Goal: Task Accomplishment & Management: Manage account settings

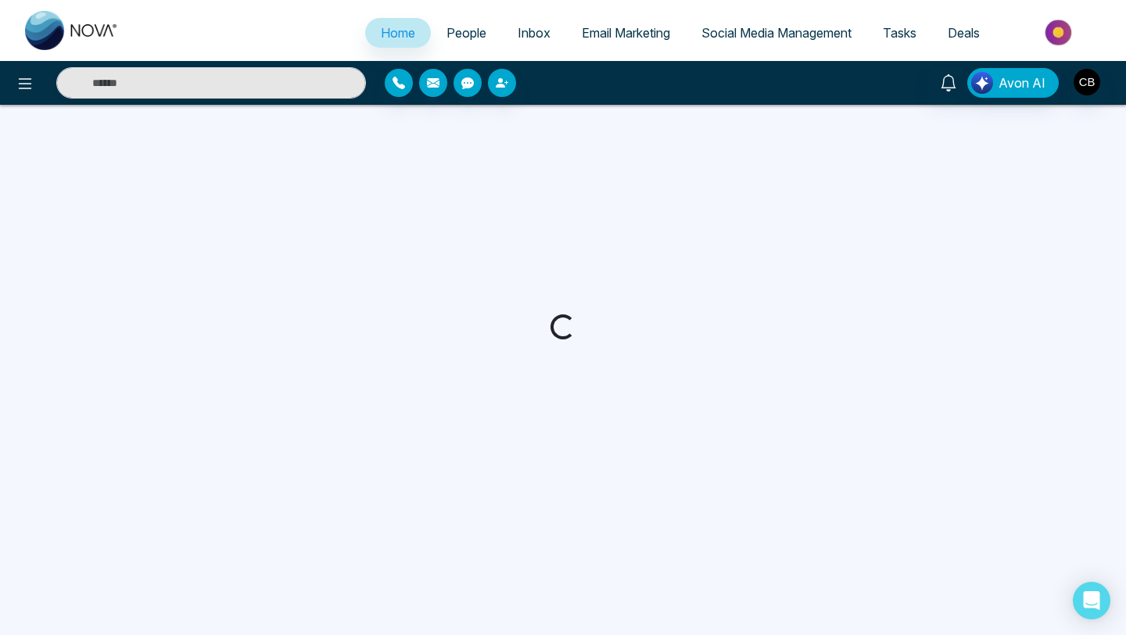
select select "*"
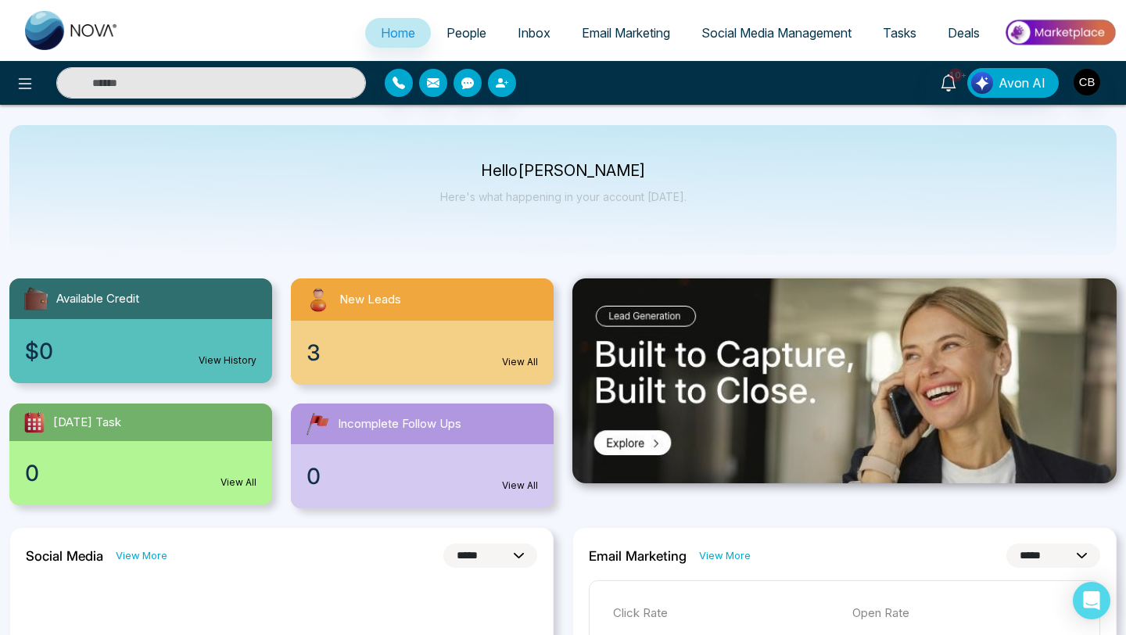
click at [521, 360] on link "View All" at bounding box center [520, 362] width 36 height 14
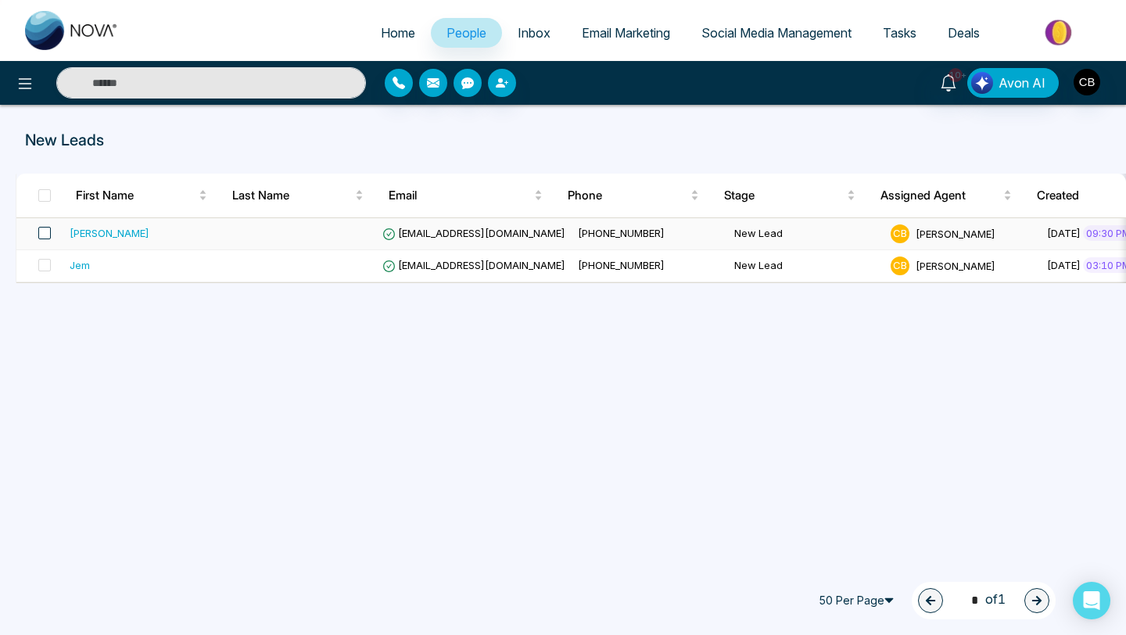
click at [43, 233] on span at bounding box center [44, 233] width 13 height 13
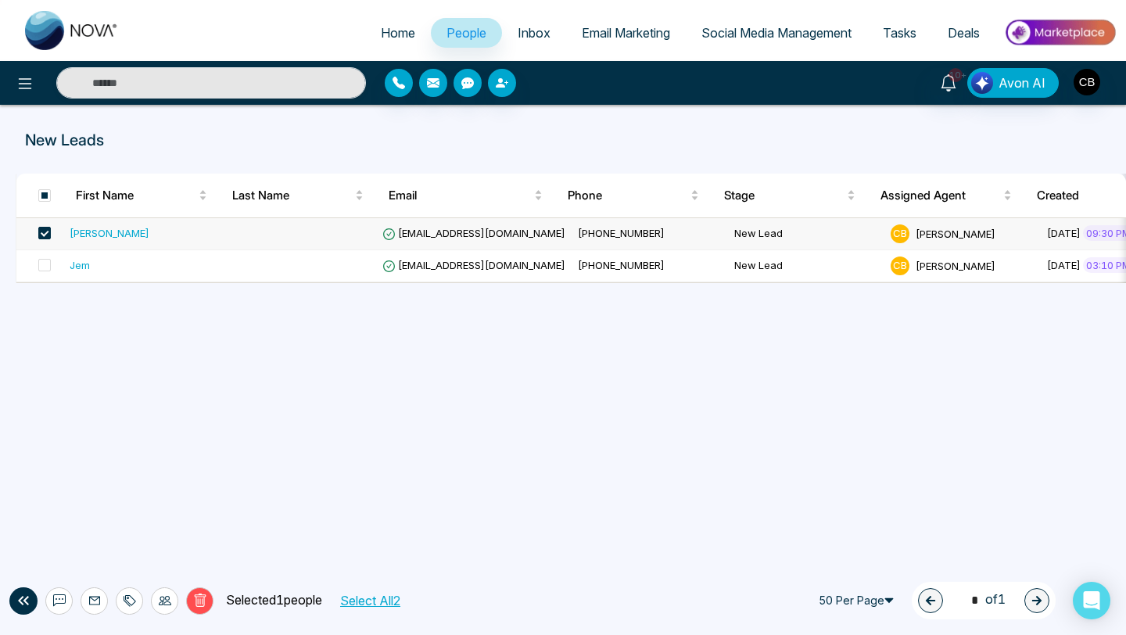
click at [124, 234] on div "[PERSON_NAME]" at bounding box center [110, 233] width 80 height 16
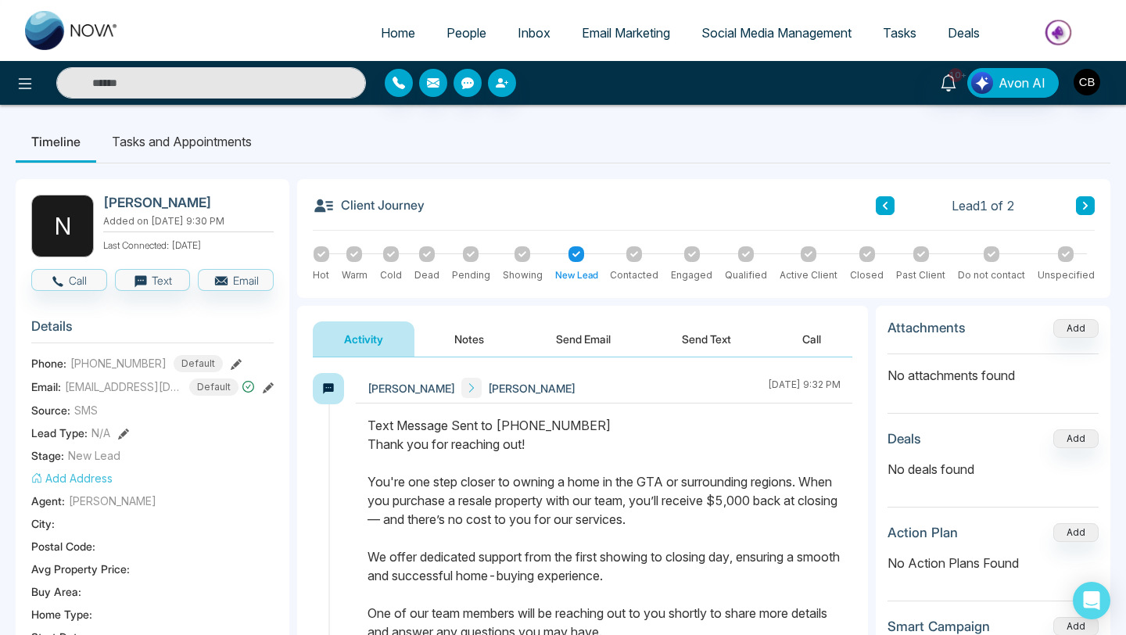
click at [469, 334] on button "Notes" at bounding box center [469, 338] width 92 height 35
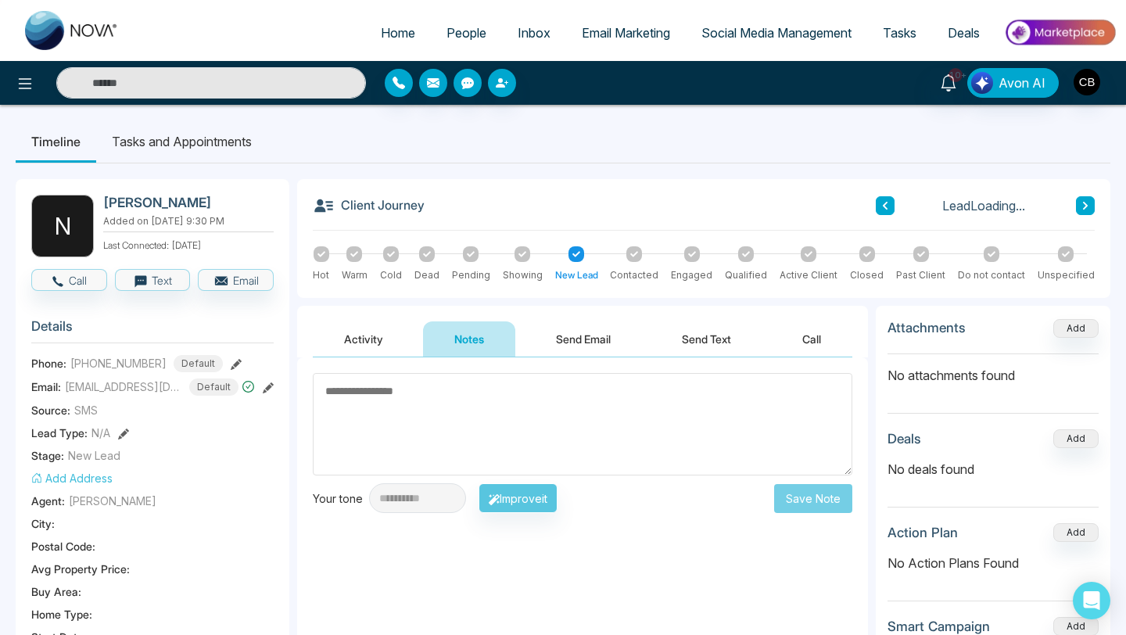
click at [360, 393] on textarea at bounding box center [582, 424] width 539 height 102
type textarea "*********"
click at [806, 496] on button "Save Note" at bounding box center [813, 498] width 78 height 29
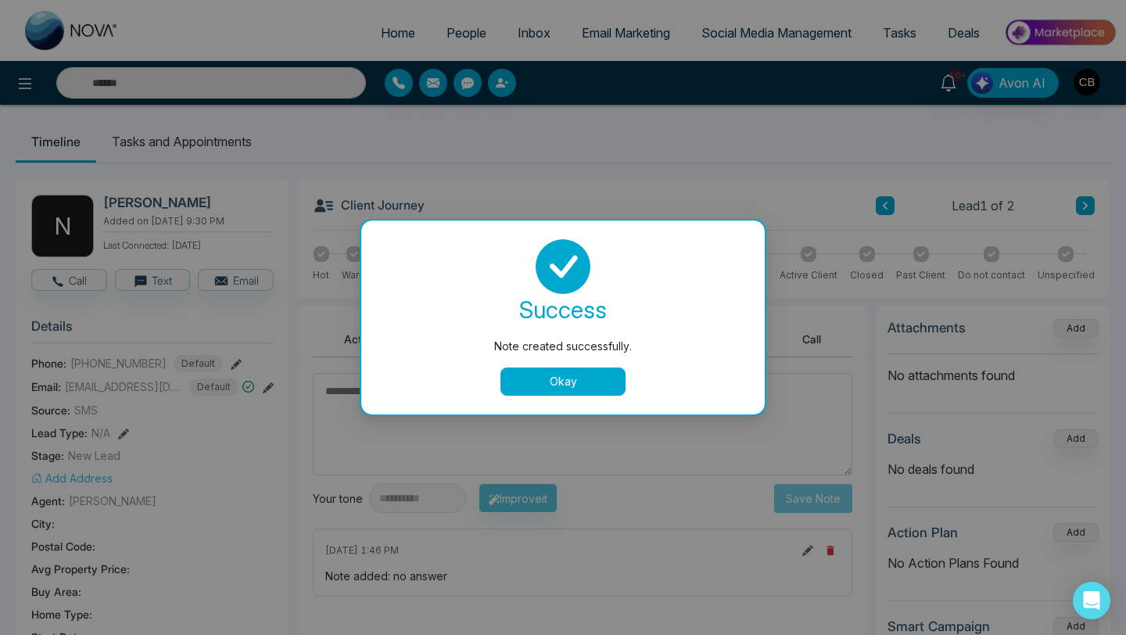
click at [564, 382] on button "Okay" at bounding box center [562, 381] width 125 height 28
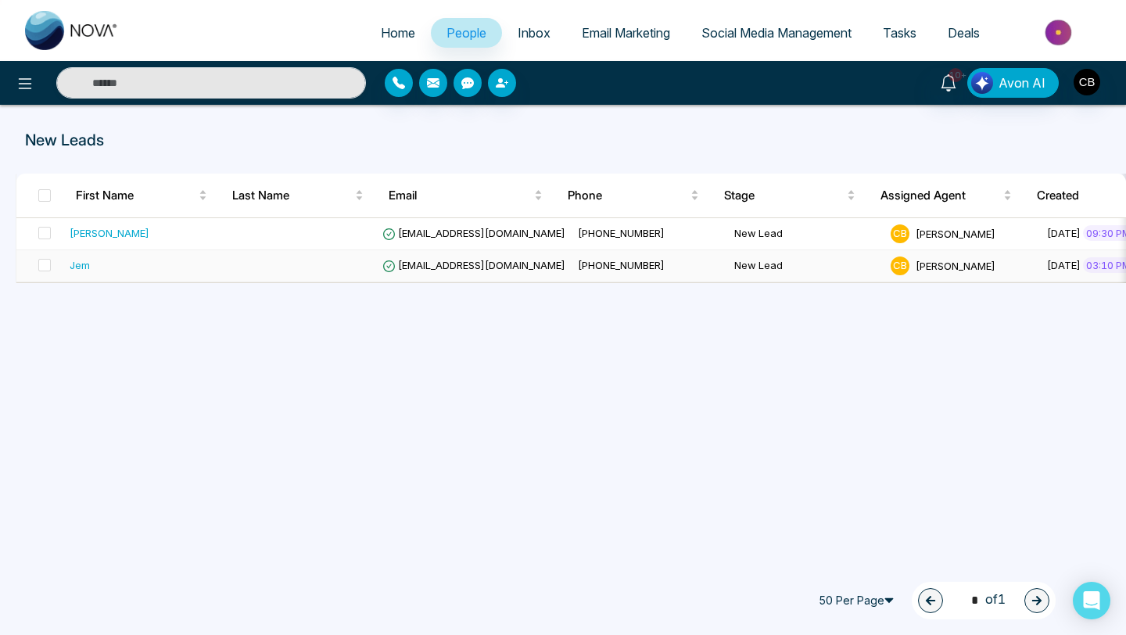
click at [479, 263] on span "[EMAIL_ADDRESS][DOMAIN_NAME]" at bounding box center [473, 265] width 183 height 13
click at [525, 261] on span "[EMAIL_ADDRESS][DOMAIN_NAME]" at bounding box center [473, 265] width 183 height 13
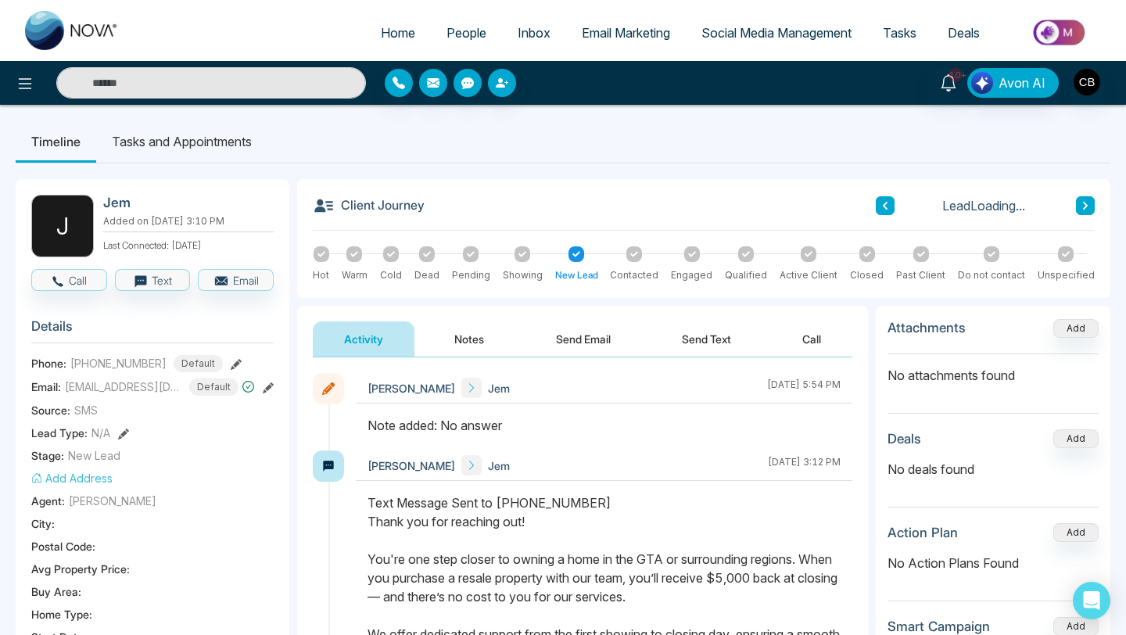
click at [468, 338] on button "Notes" at bounding box center [469, 338] width 92 height 35
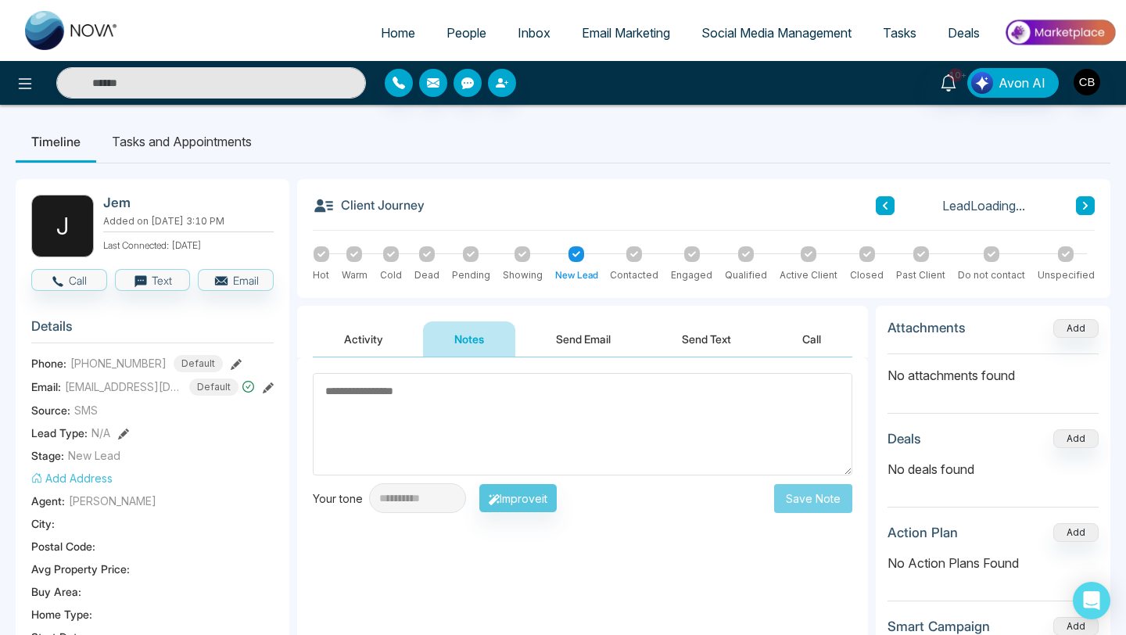
click at [348, 391] on textarea at bounding box center [582, 424] width 539 height 102
type textarea "*"
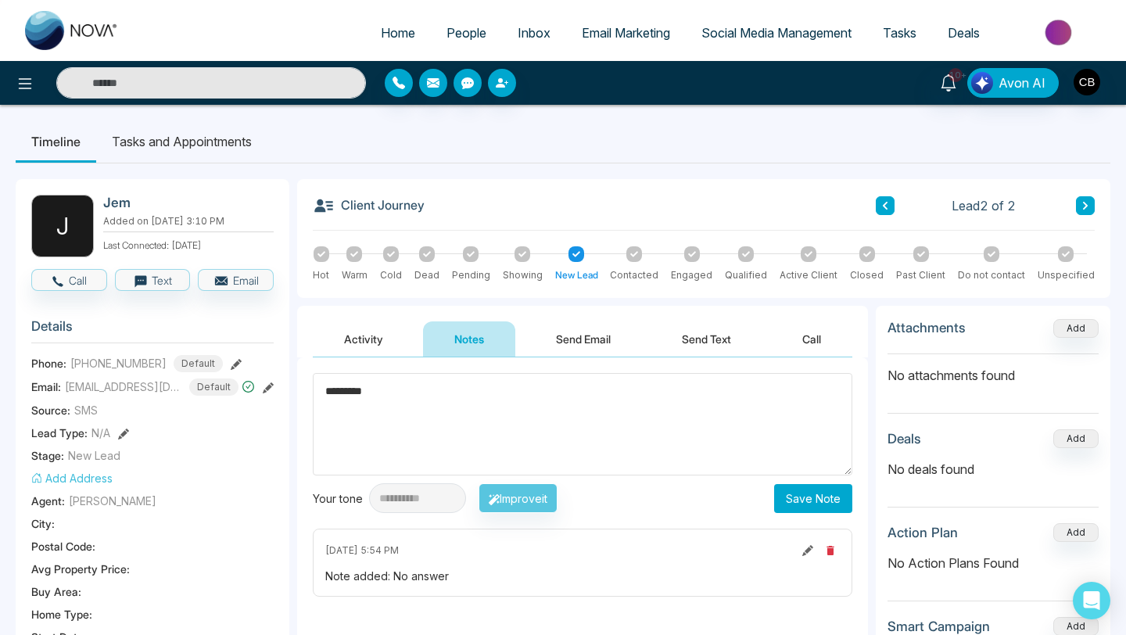
type textarea "*********"
click at [793, 495] on button "Save Note" at bounding box center [813, 498] width 78 height 29
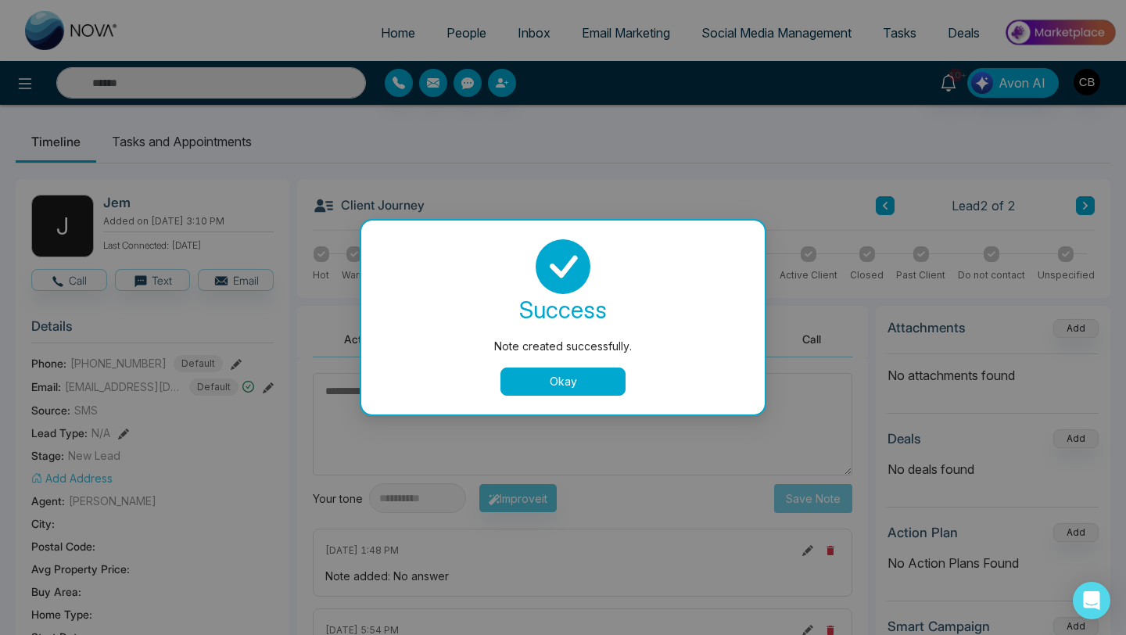
click at [564, 381] on button "Okay" at bounding box center [562, 381] width 125 height 28
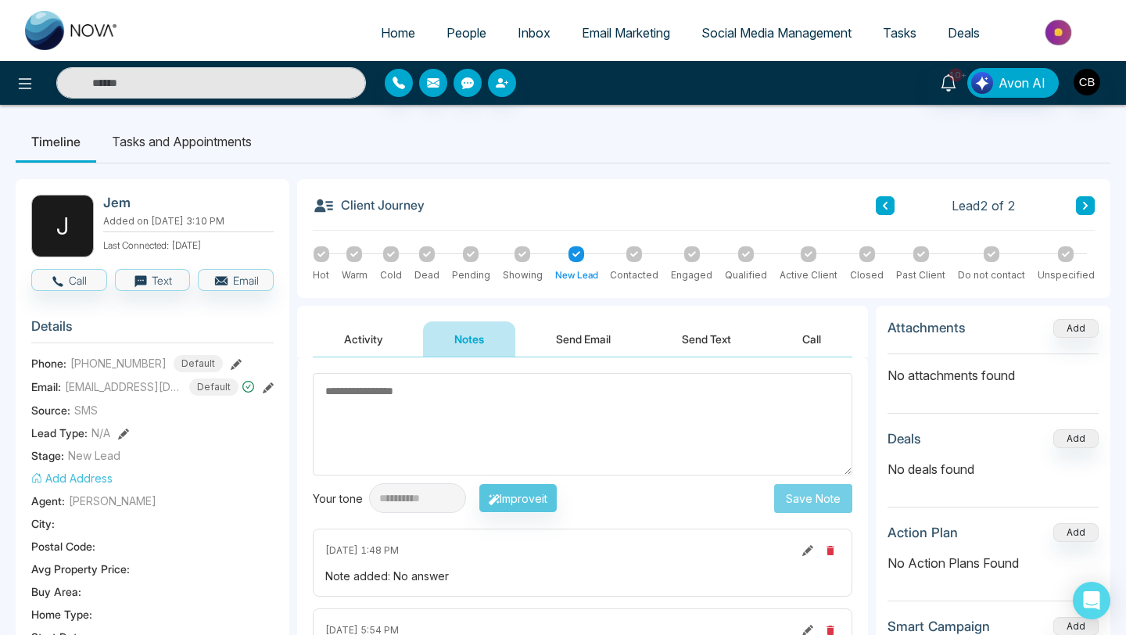
click at [458, 34] on span "People" at bounding box center [466, 33] width 40 height 16
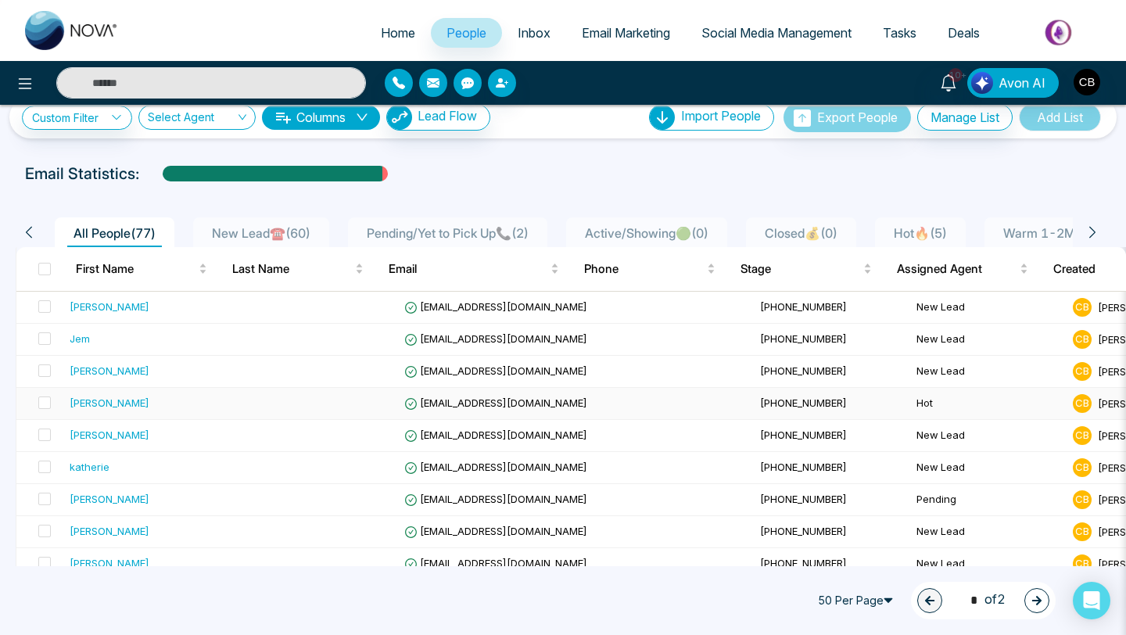
scroll to position [26, 0]
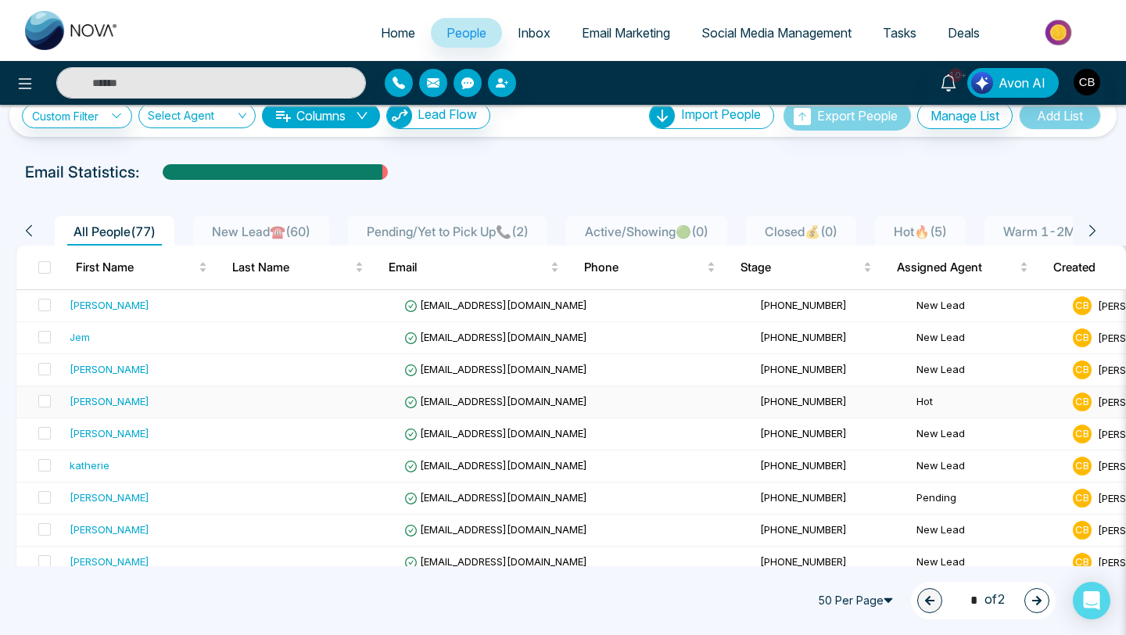
click at [119, 398] on div "[PERSON_NAME]" at bounding box center [110, 401] width 80 height 16
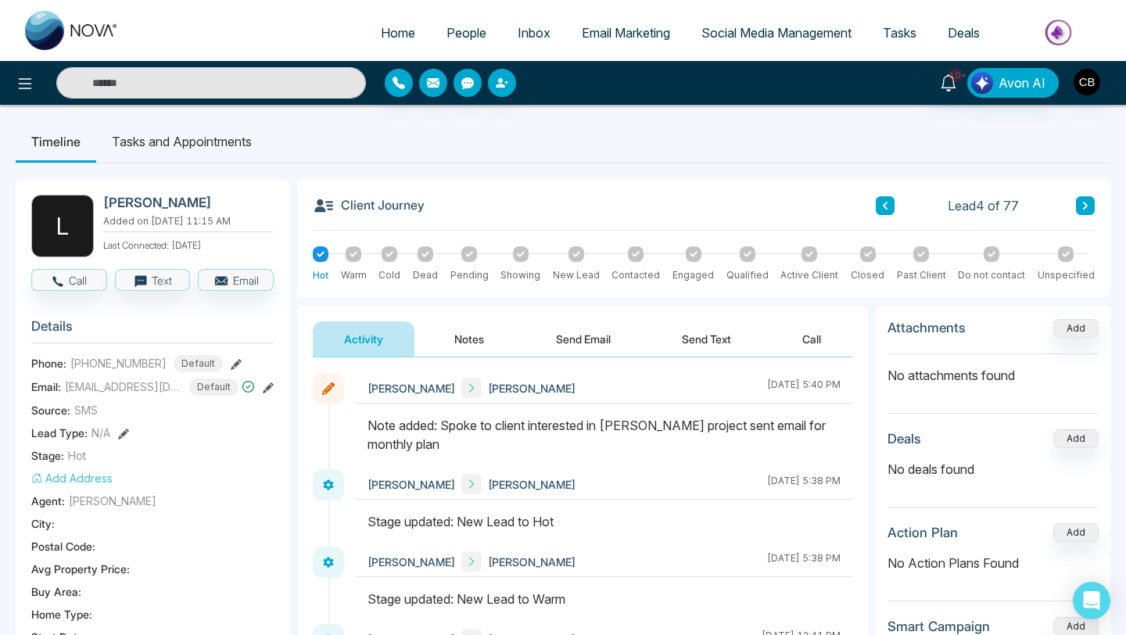
click at [464, 335] on button "Notes" at bounding box center [469, 338] width 92 height 35
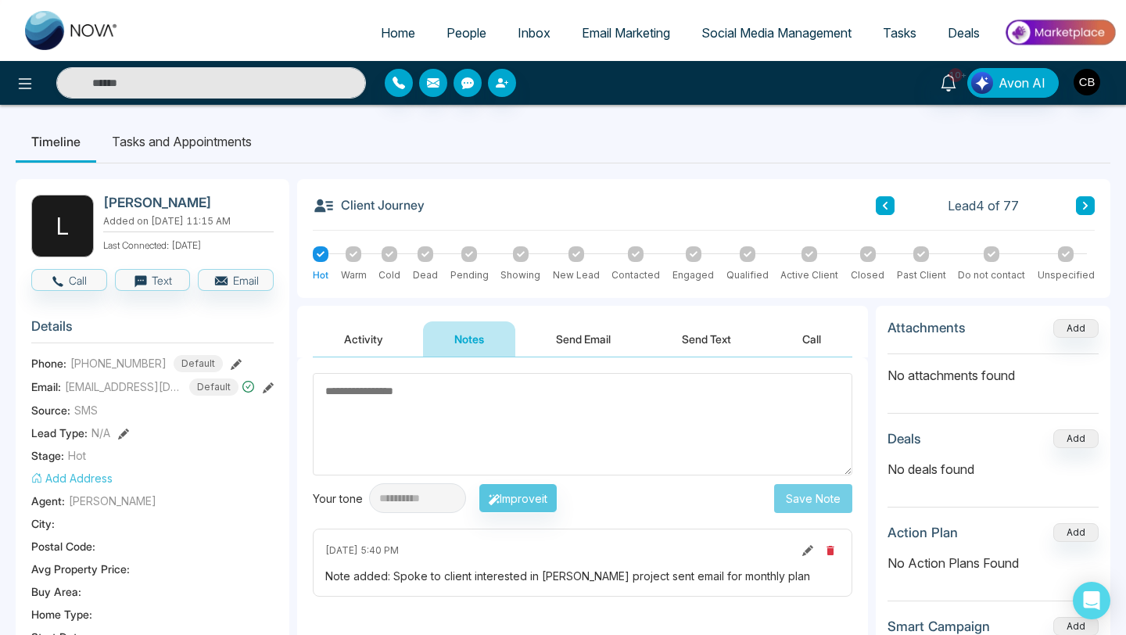
click at [333, 390] on textarea at bounding box center [582, 424] width 539 height 102
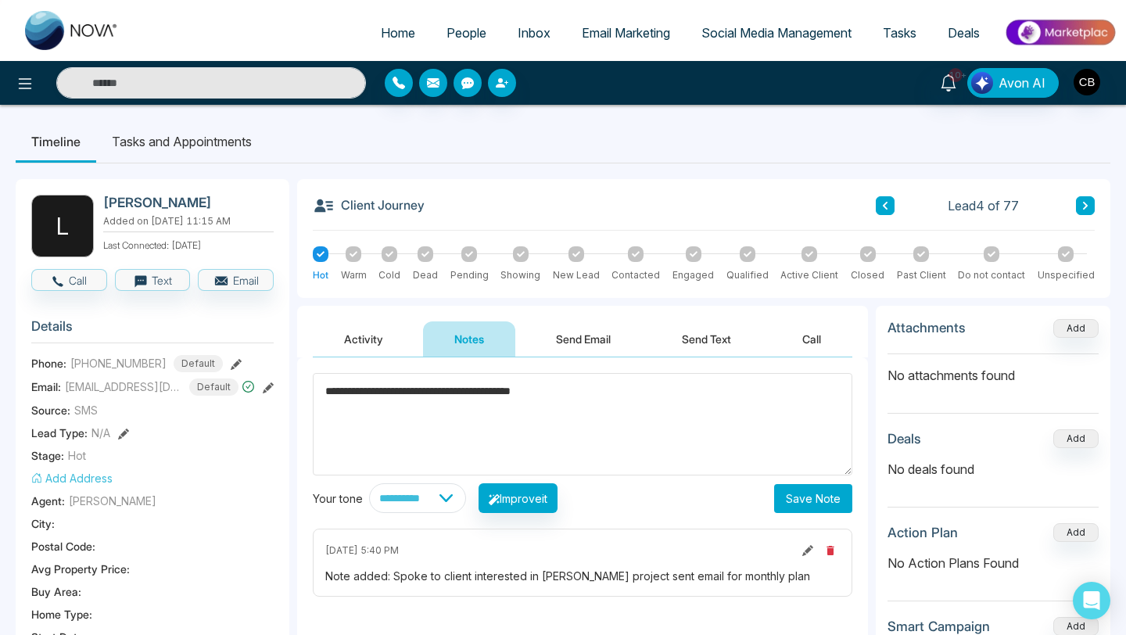
type textarea "**********"
click at [820, 502] on button "Save Note" at bounding box center [813, 498] width 78 height 29
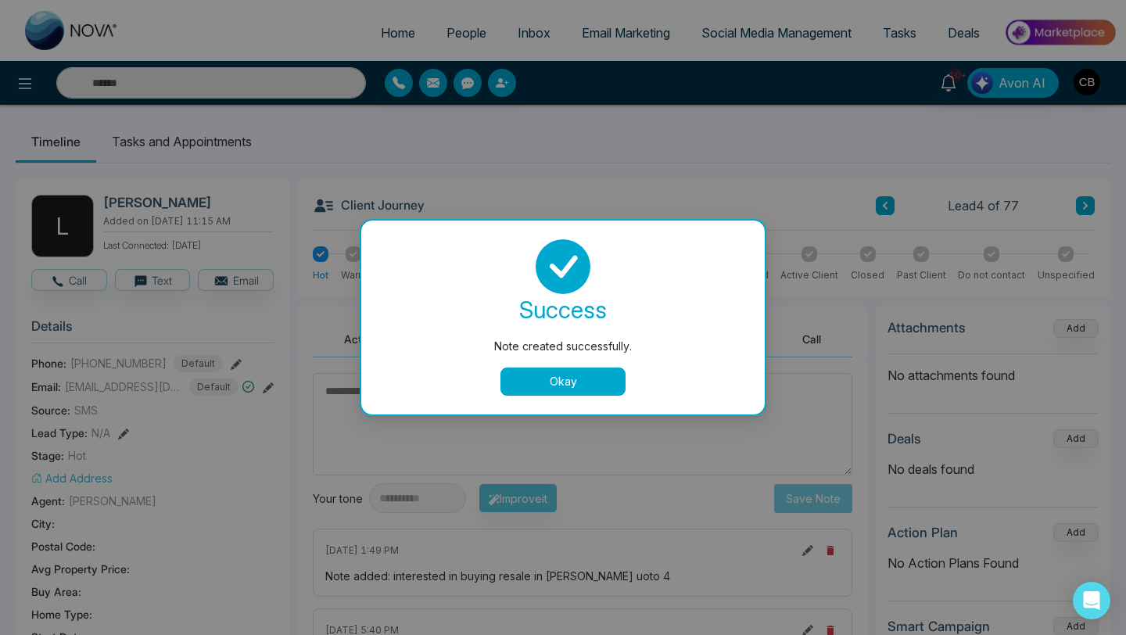
click at [560, 380] on button "Okay" at bounding box center [562, 381] width 125 height 28
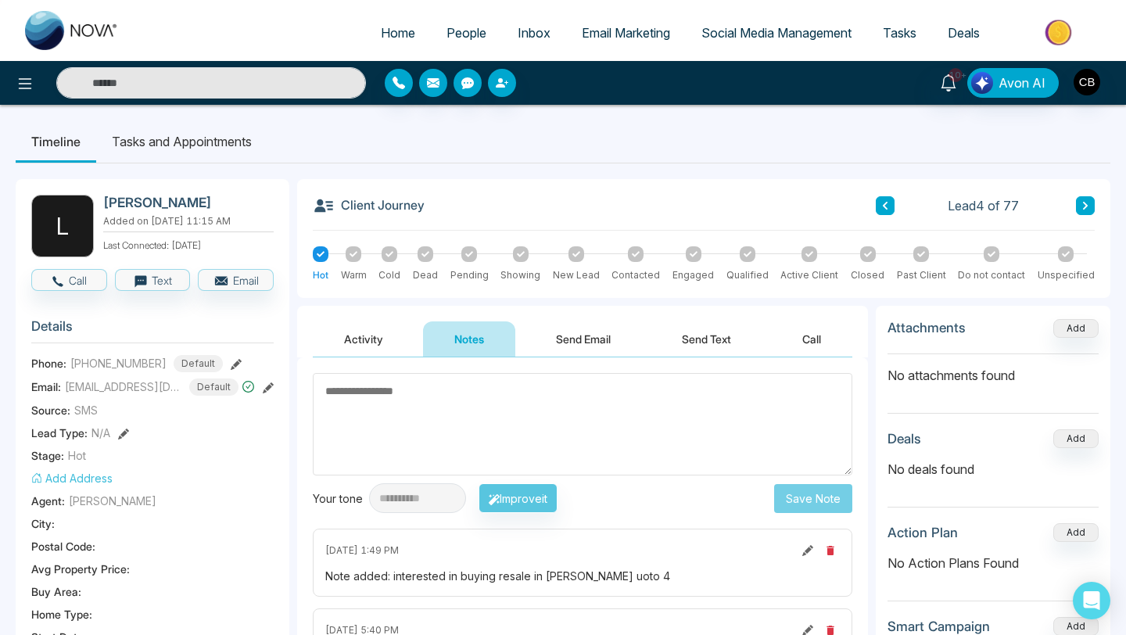
click at [338, 391] on textarea at bounding box center [582, 424] width 539 height 102
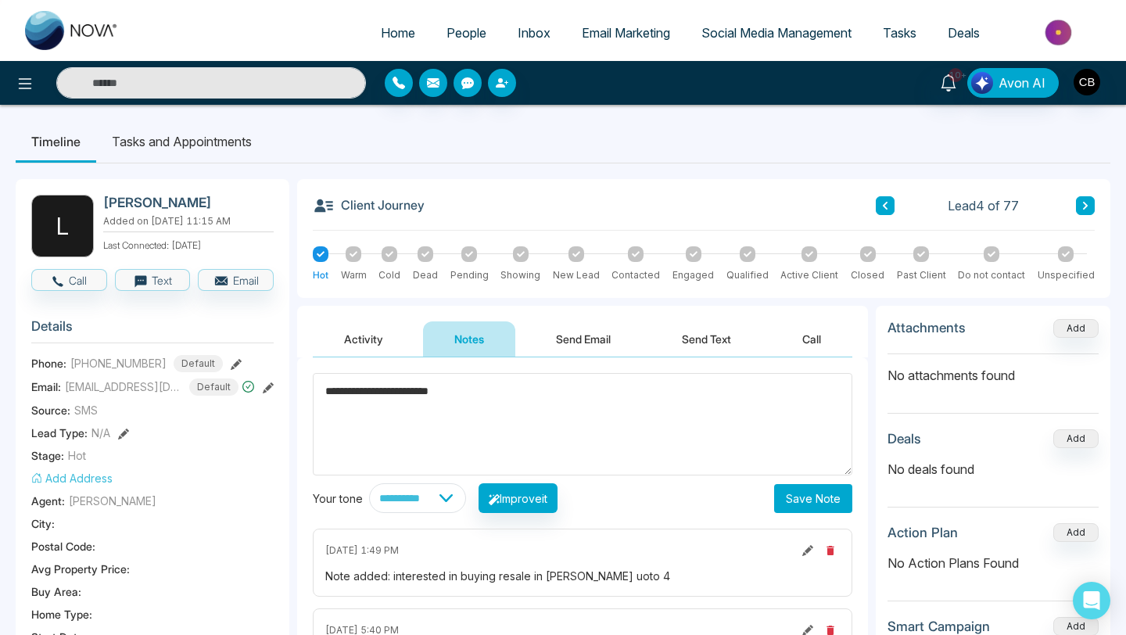
type textarea "**********"
click at [800, 500] on button "Save Note" at bounding box center [813, 498] width 78 height 29
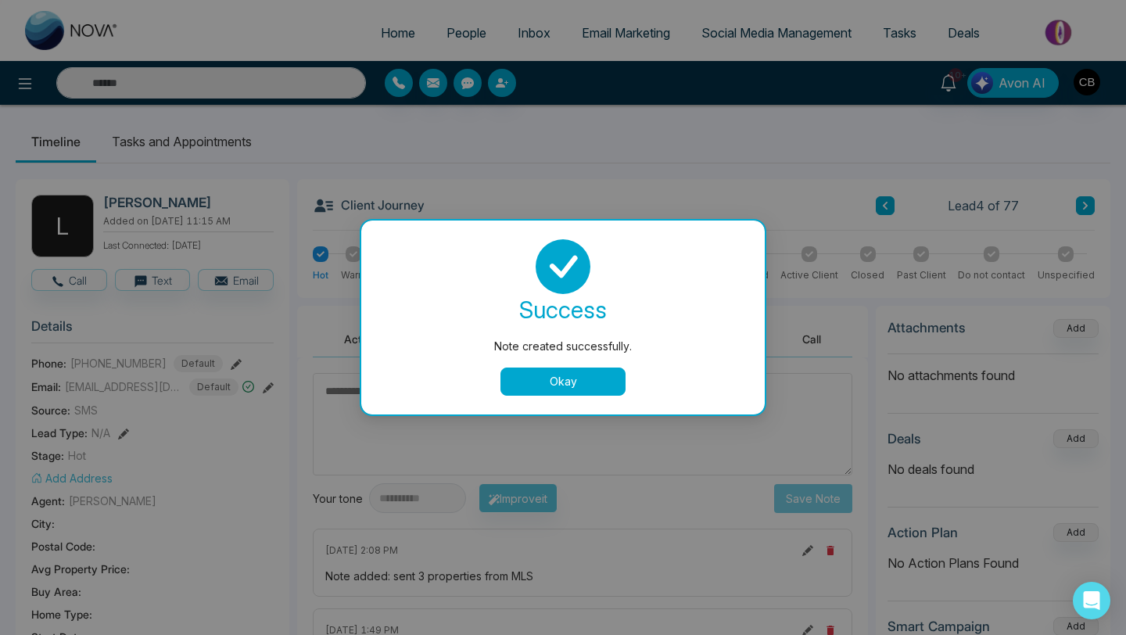
click at [560, 382] on button "Okay" at bounding box center [562, 381] width 125 height 28
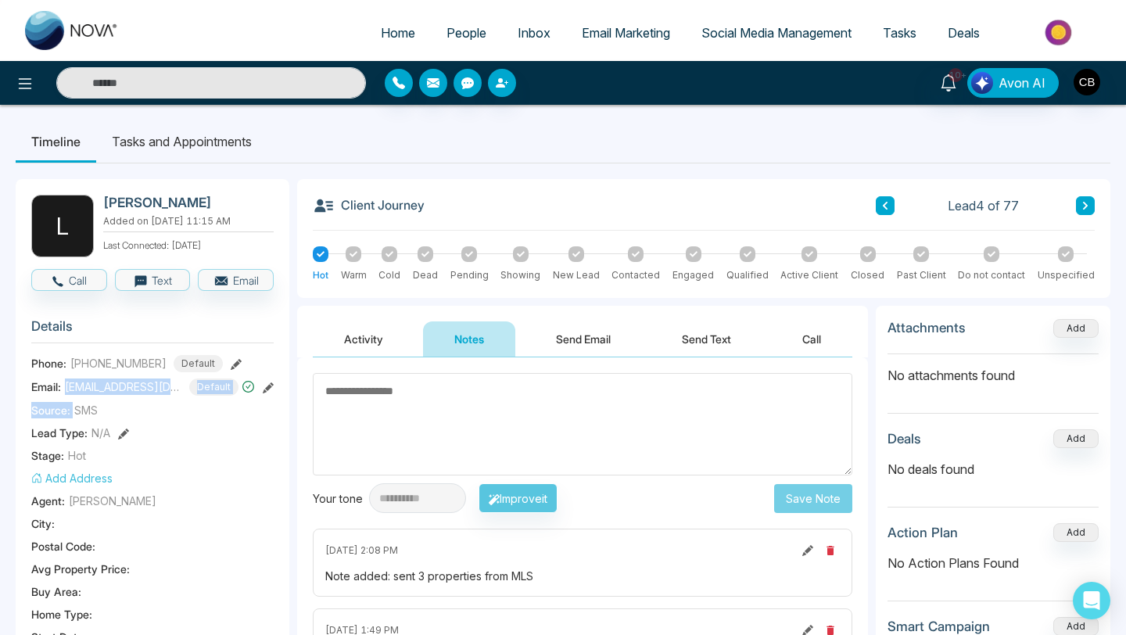
drag, startPoint x: 63, startPoint y: 381, endPoint x: 169, endPoint y: 398, distance: 107.6
click at [169, 398] on section "Details Phone: [PHONE_NUMBER] Default Email: [EMAIL_ADDRESS][DOMAIN_NAME] Defau…" at bounding box center [152, 523] width 242 height 435
click at [242, 435] on div "Lead Type: N/A" at bounding box center [152, 432] width 242 height 16
click at [270, 385] on icon at bounding box center [268, 387] width 11 height 11
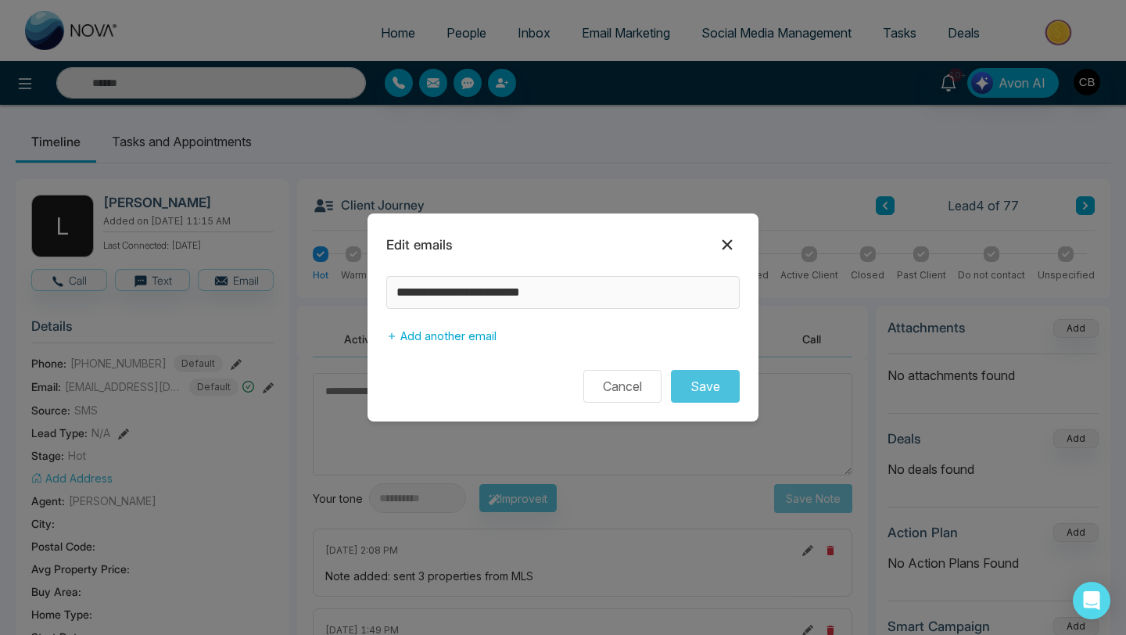
click at [730, 242] on icon at bounding box center [727, 244] width 19 height 19
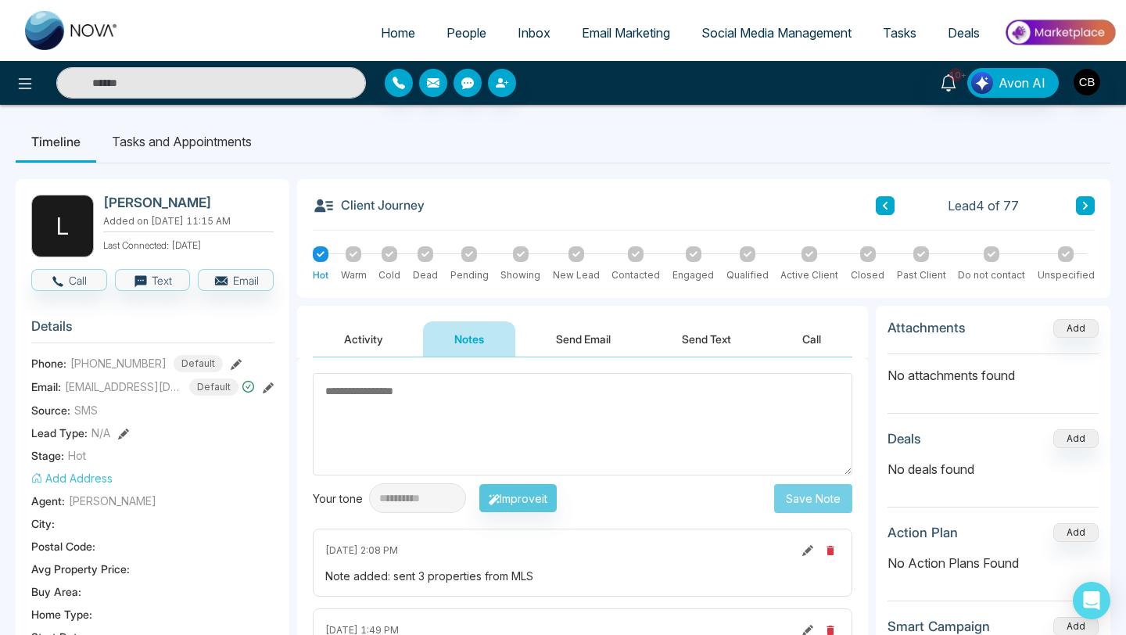
click at [454, 30] on span "People" at bounding box center [466, 33] width 40 height 16
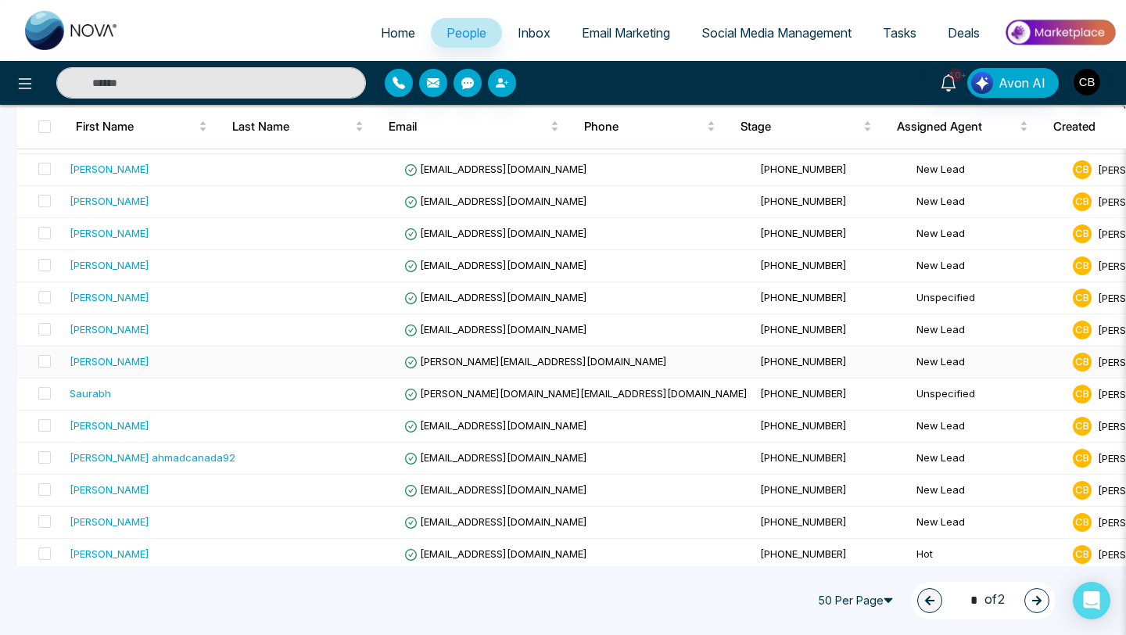
scroll to position [1126, 0]
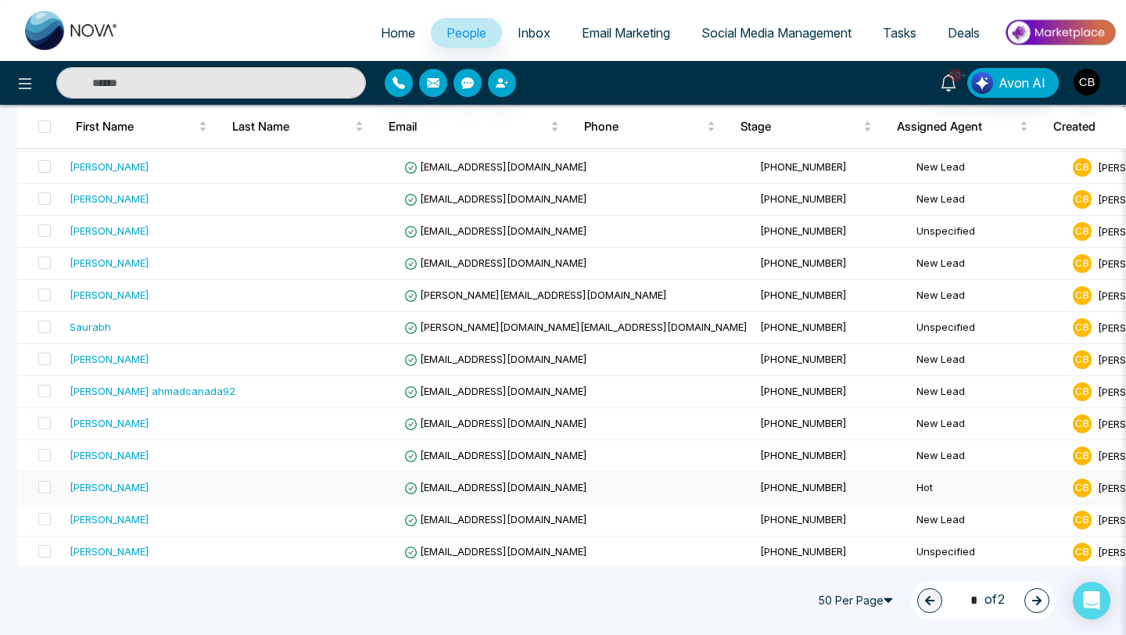
click at [442, 487] on span "[EMAIL_ADDRESS][DOMAIN_NAME]" at bounding box center [495, 487] width 183 height 13
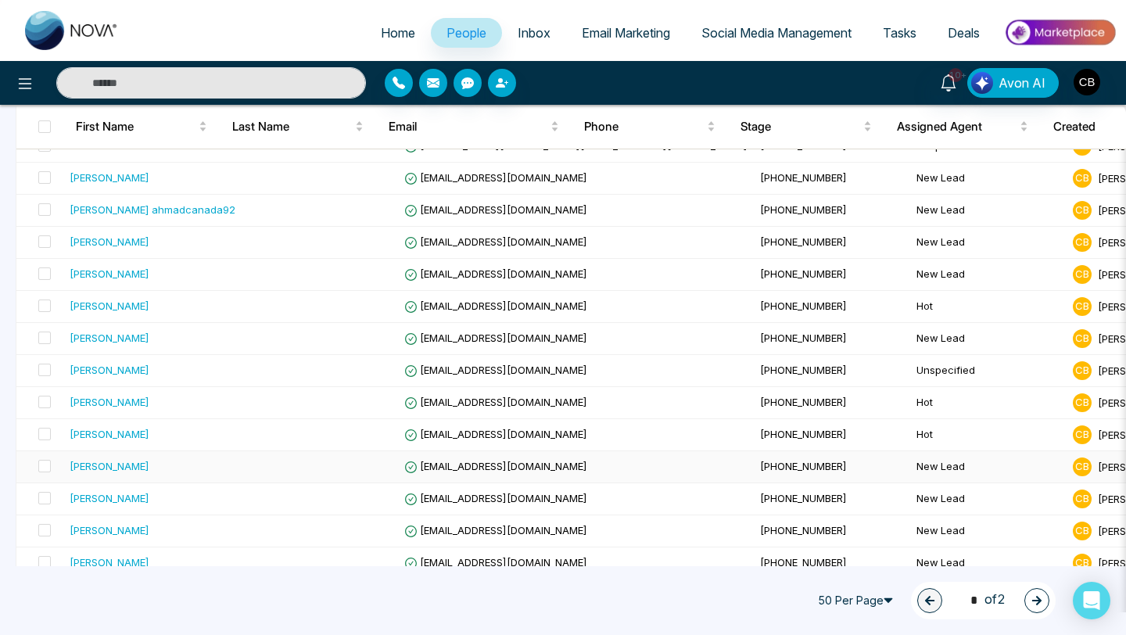
scroll to position [1317, 0]
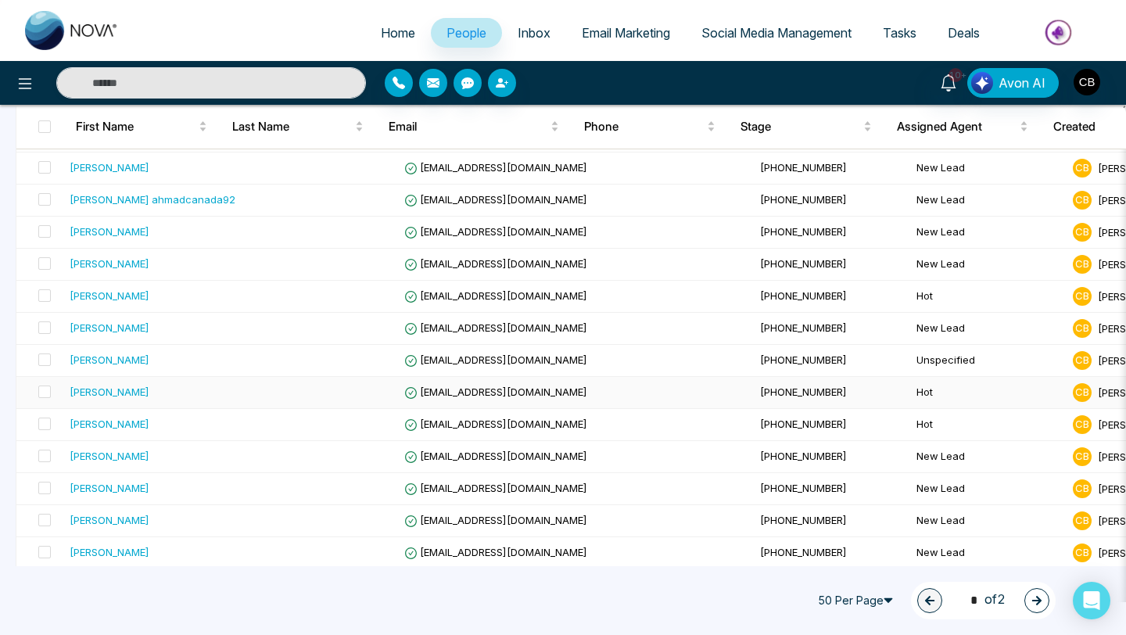
click at [511, 391] on span "[EMAIL_ADDRESS][DOMAIN_NAME]" at bounding box center [495, 391] width 183 height 13
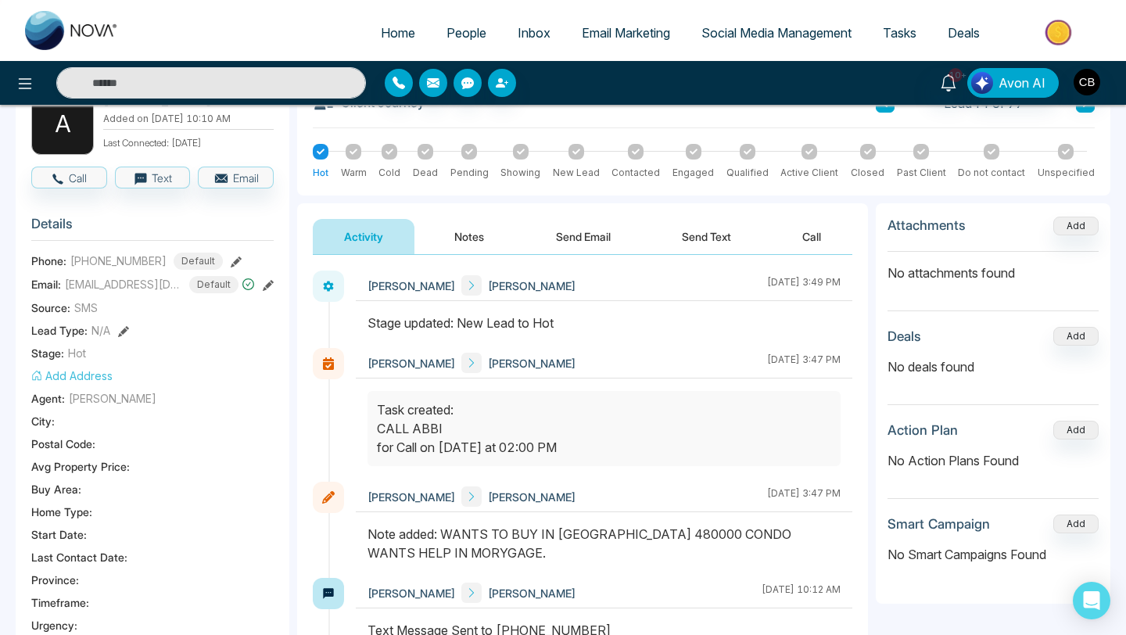
scroll to position [83, 0]
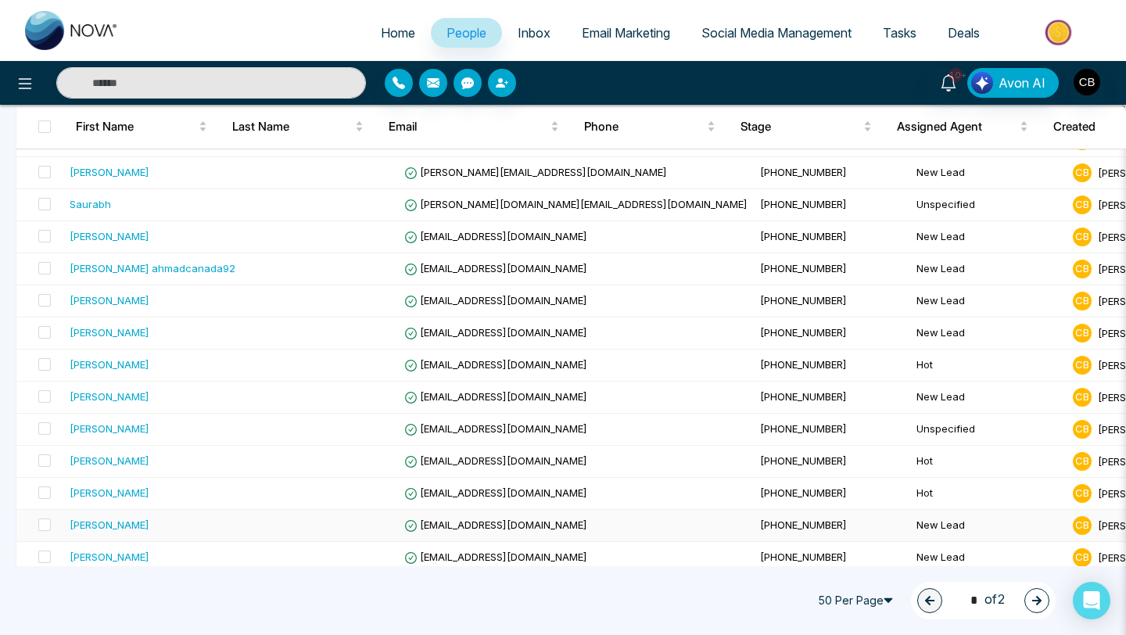
scroll to position [1255, 0]
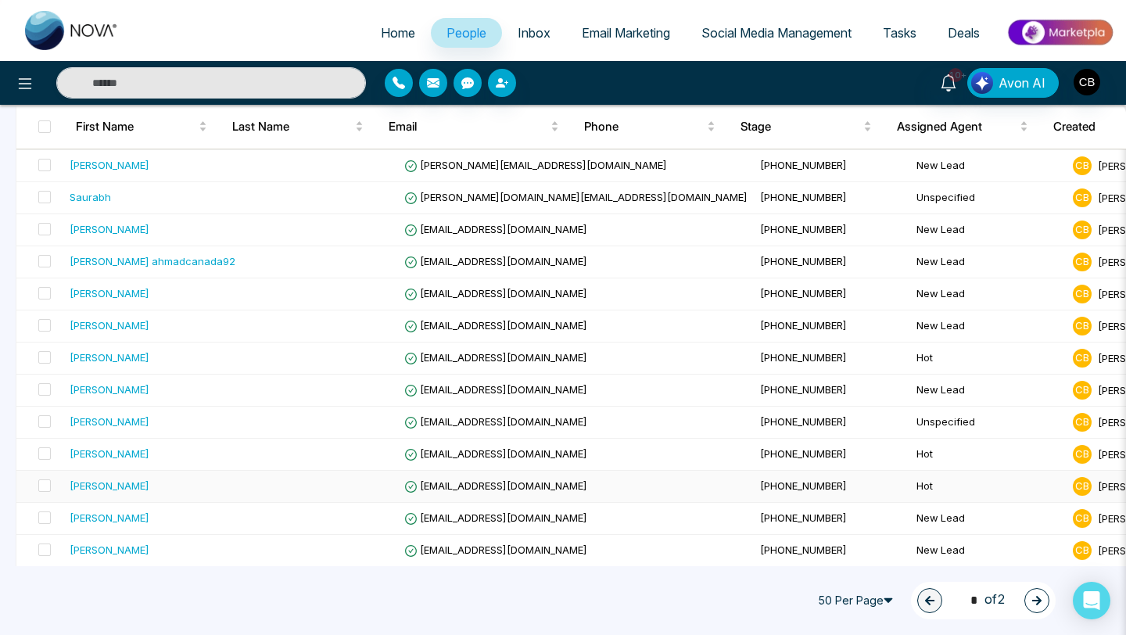
click at [760, 480] on span "[PHONE_NUMBER]" at bounding box center [803, 485] width 87 height 13
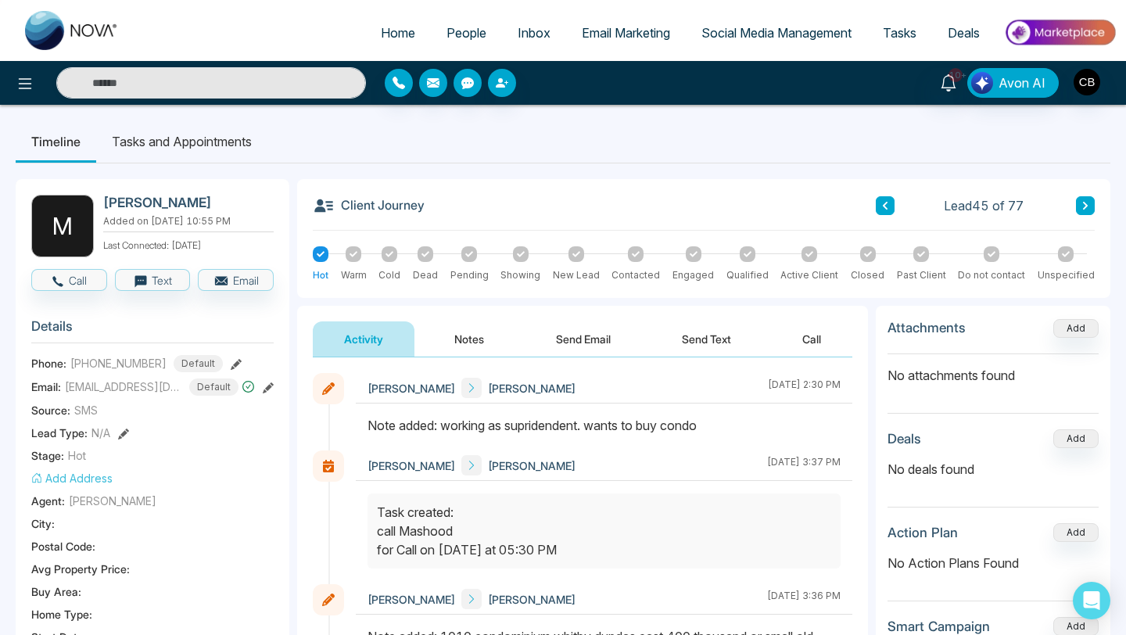
click at [404, 396] on div "[PERSON_NAME] [PERSON_NAME]" at bounding box center [471, 388] width 208 height 20
click at [471, 337] on button "Notes" at bounding box center [469, 338] width 92 height 35
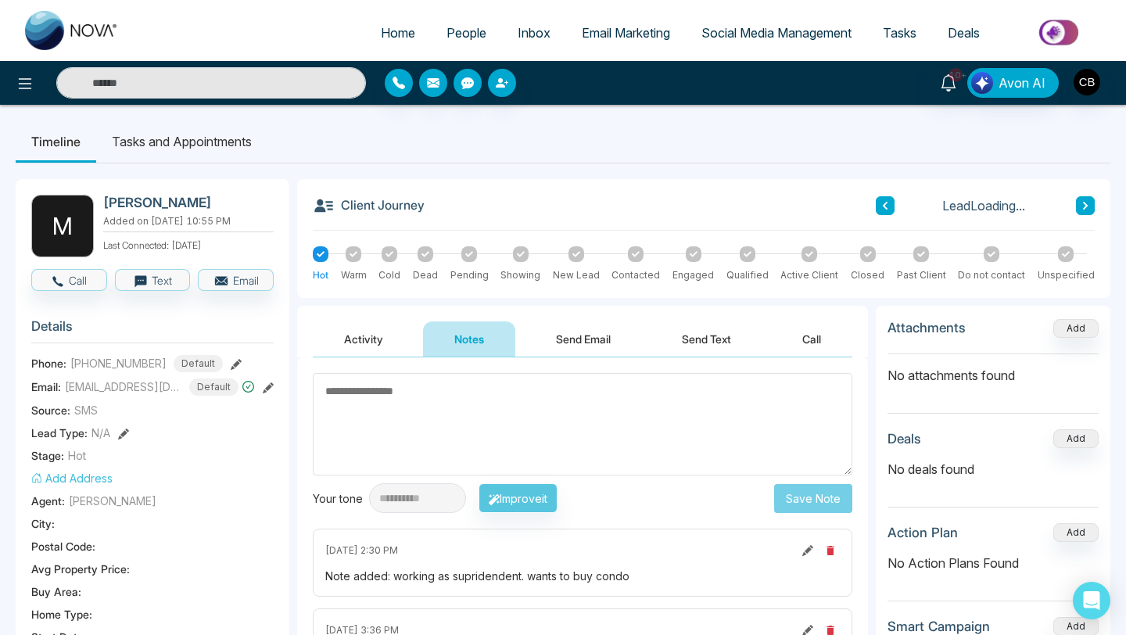
click at [357, 381] on textarea at bounding box center [582, 424] width 539 height 102
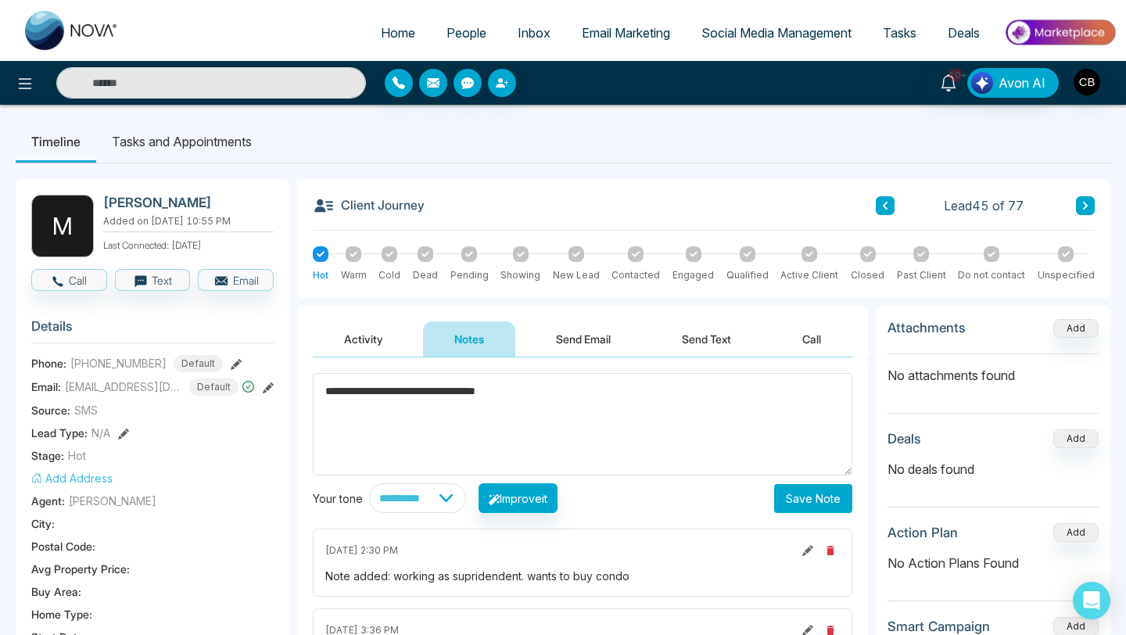
type textarea "**********"
click at [794, 497] on button "Save Note" at bounding box center [813, 498] width 78 height 29
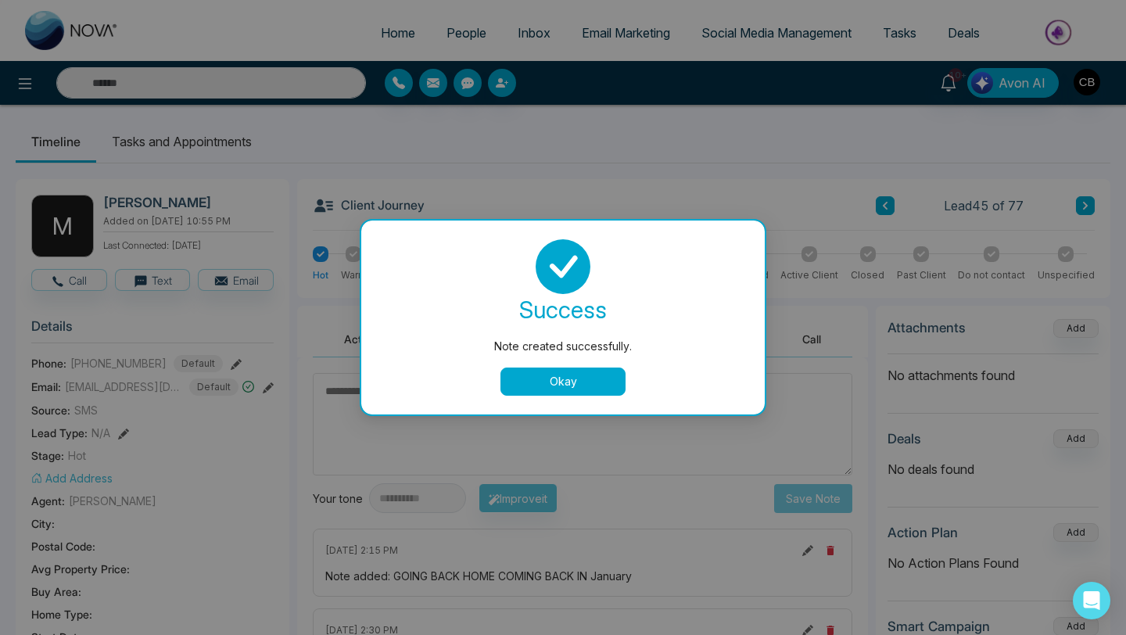
click at [559, 379] on button "Okay" at bounding box center [562, 381] width 125 height 28
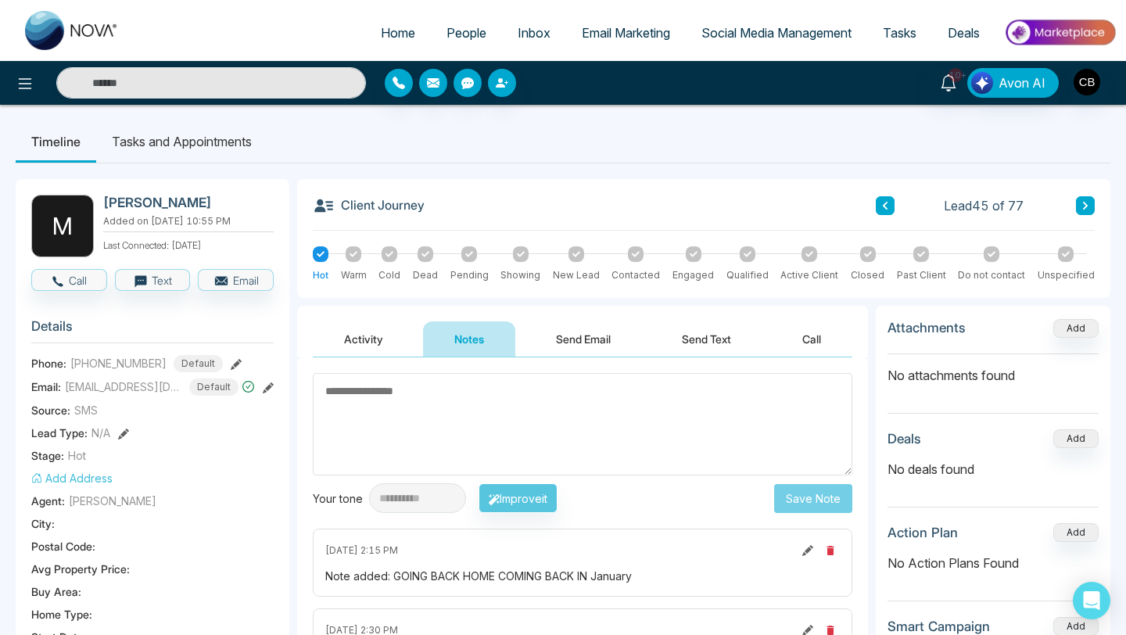
click at [168, 141] on li "Tasks and Appointments" at bounding box center [181, 141] width 171 height 42
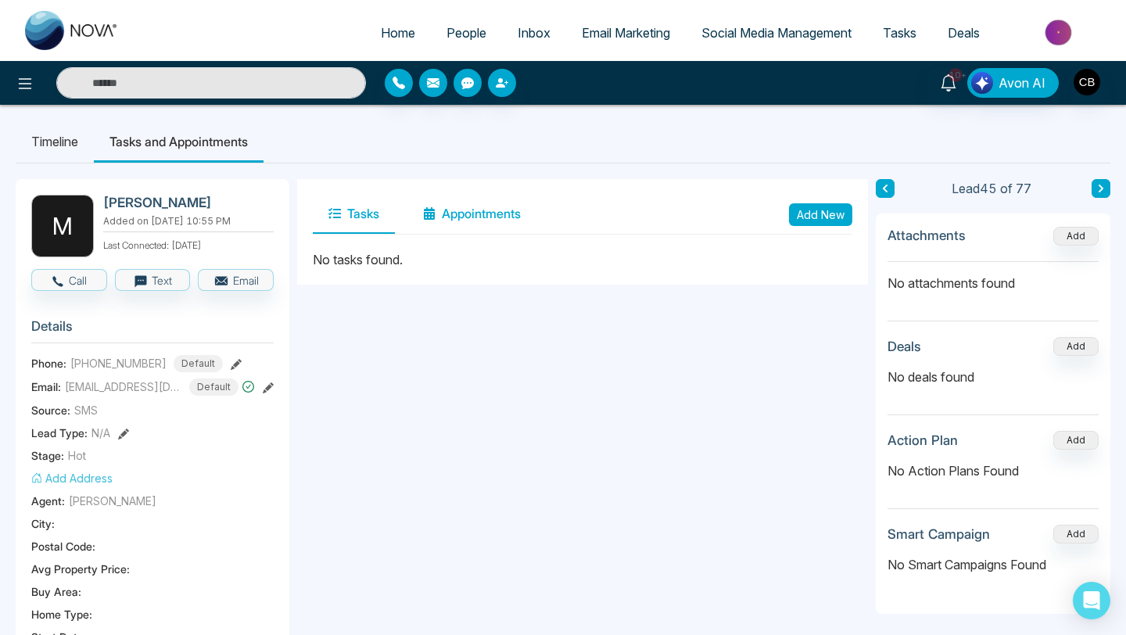
click at [477, 213] on button "Appointments" at bounding box center [471, 214] width 129 height 39
click at [815, 207] on button "Add New" at bounding box center [820, 214] width 63 height 23
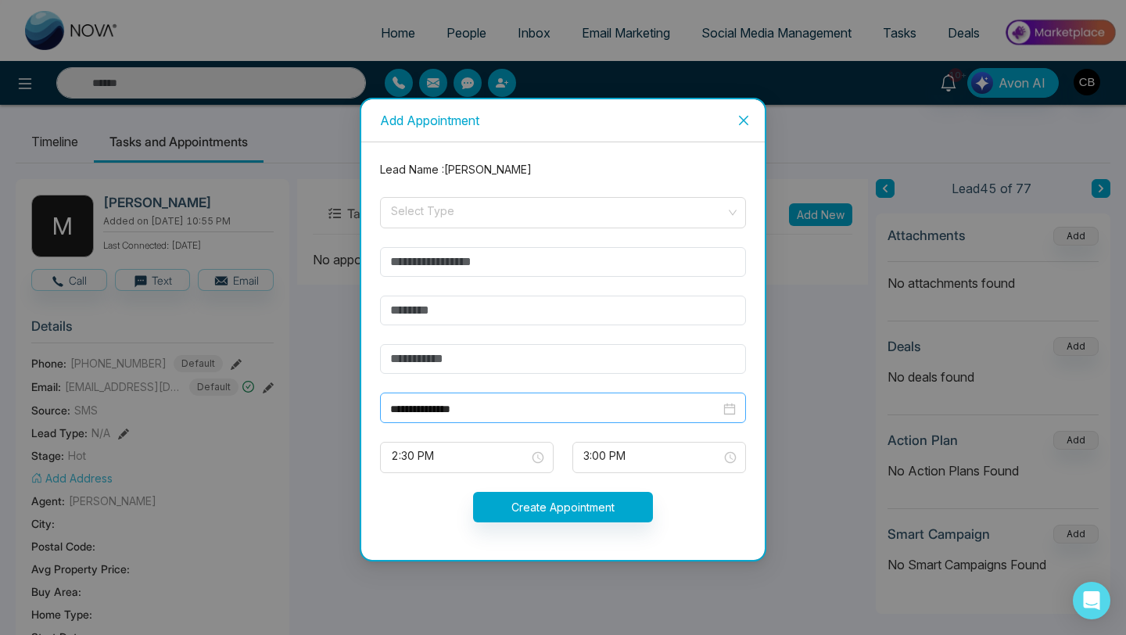
click at [725, 406] on div "**********" at bounding box center [563, 408] width 346 height 17
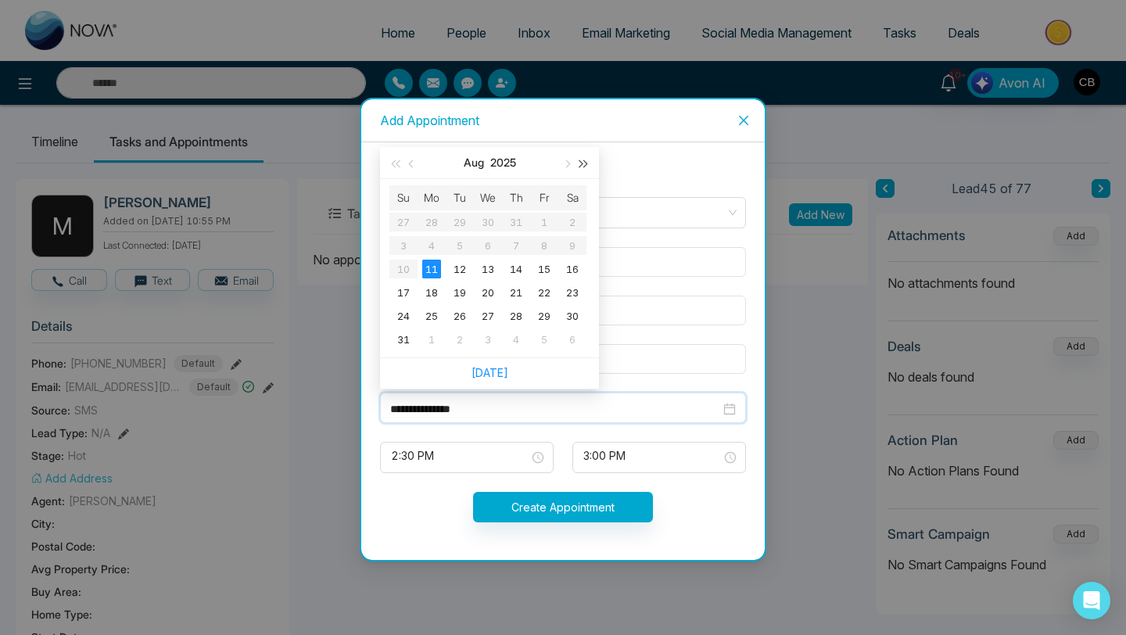
click at [583, 163] on span "button" at bounding box center [584, 163] width 8 height 8
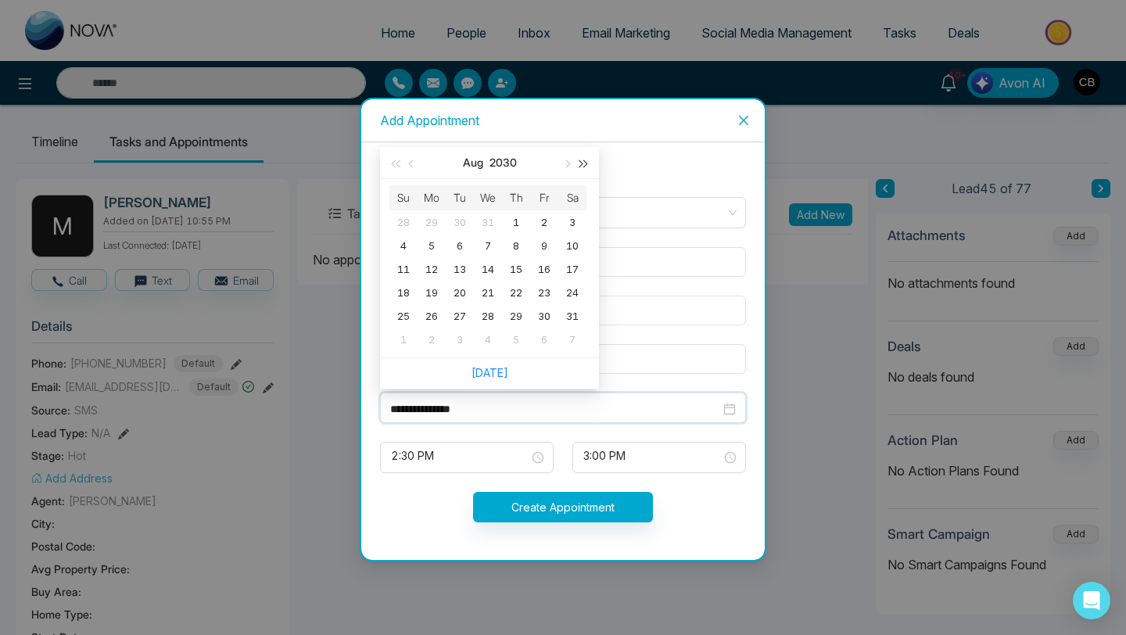
click at [583, 163] on span "button" at bounding box center [584, 163] width 8 height 8
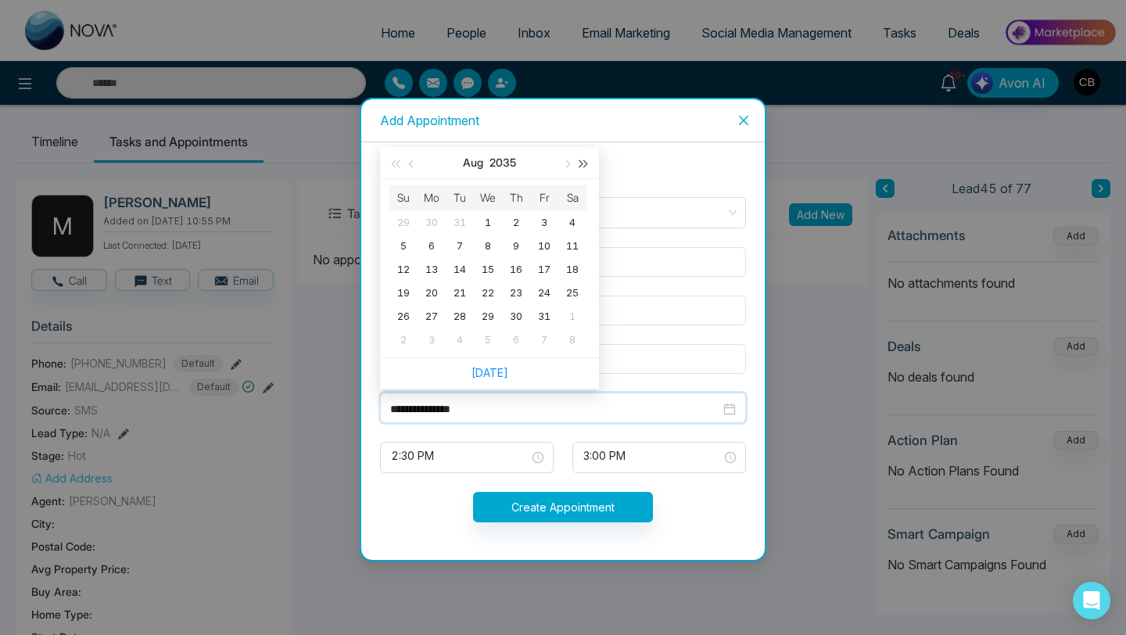
click at [583, 163] on span "button" at bounding box center [584, 163] width 8 height 8
click at [585, 166] on button "button" at bounding box center [583, 162] width 17 height 31
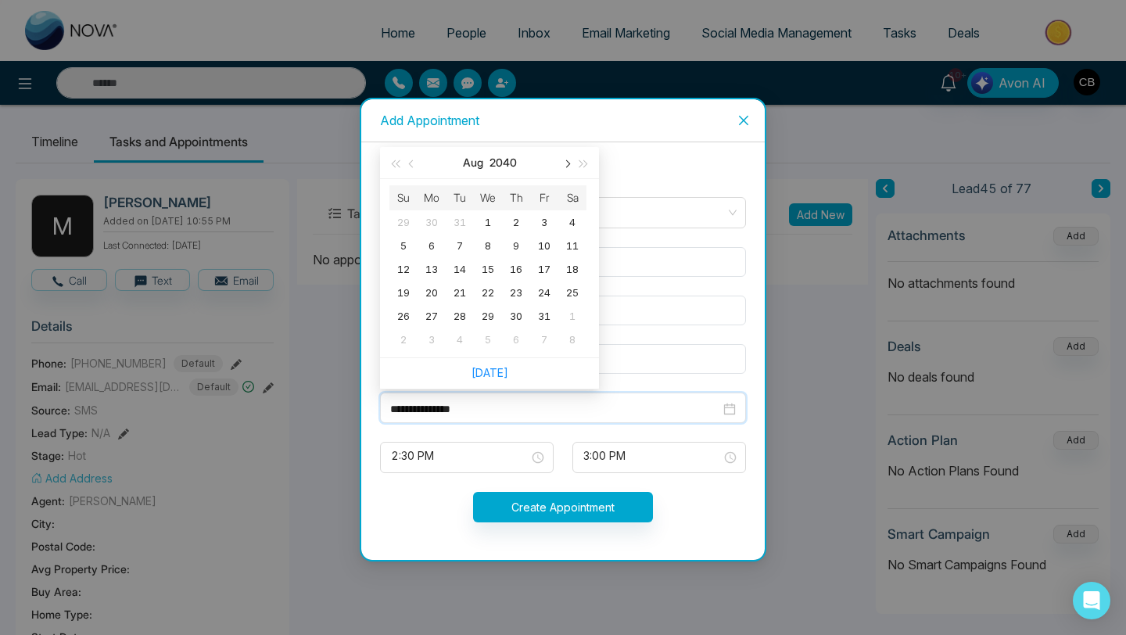
click at [567, 161] on span "button" at bounding box center [566, 163] width 8 height 8
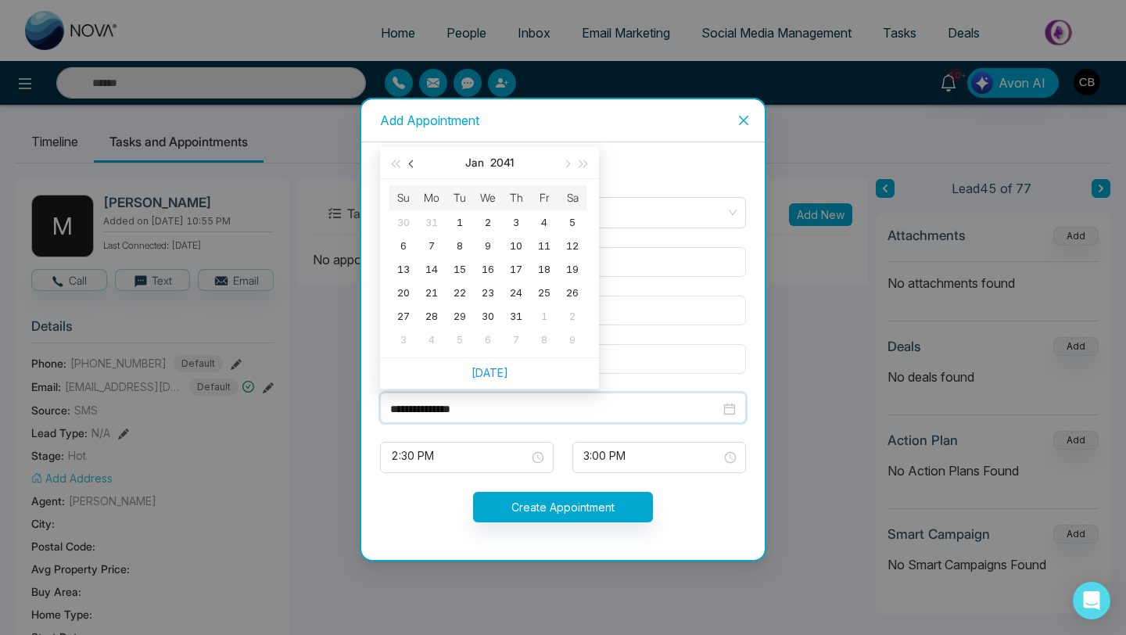
click at [407, 162] on button "button" at bounding box center [411, 162] width 17 height 31
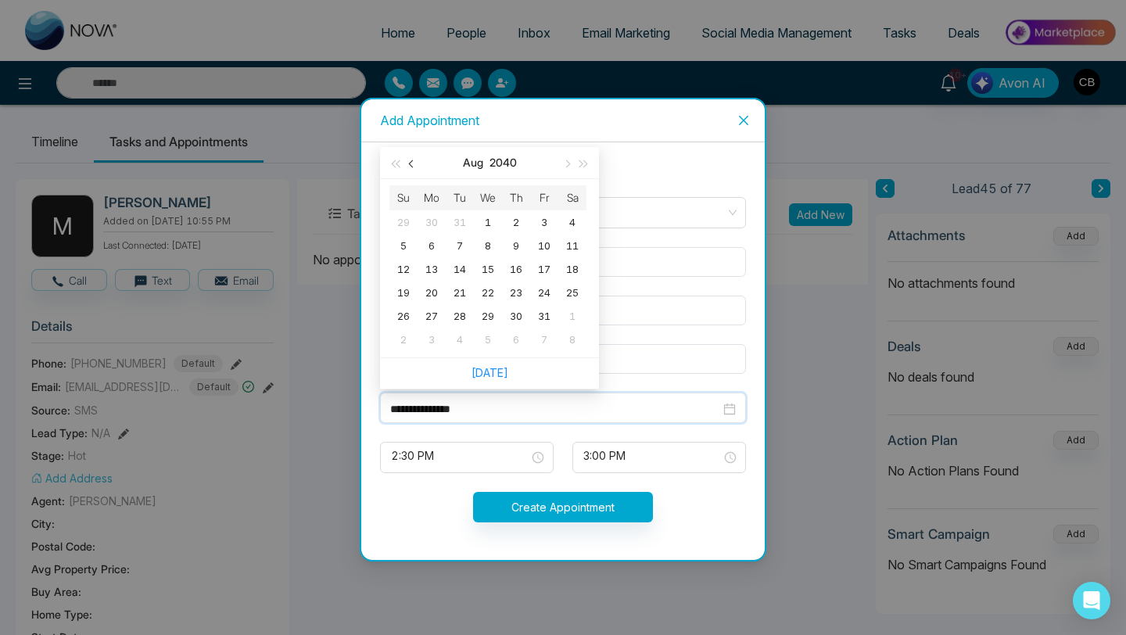
click at [407, 162] on button "button" at bounding box center [411, 162] width 17 height 31
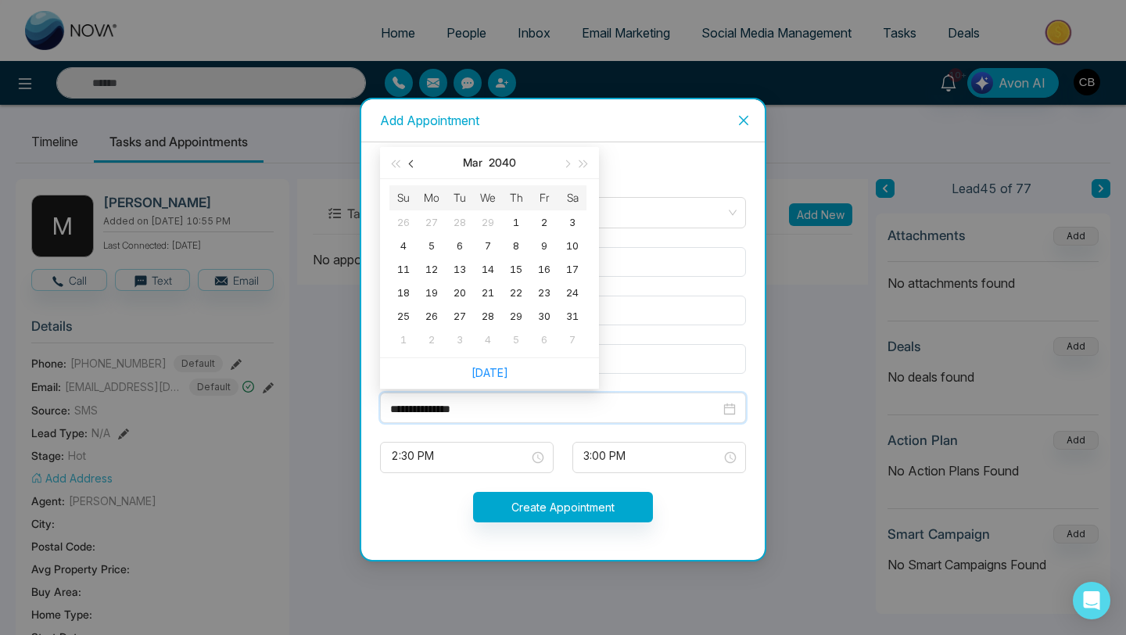
click at [407, 162] on button "button" at bounding box center [411, 162] width 17 height 31
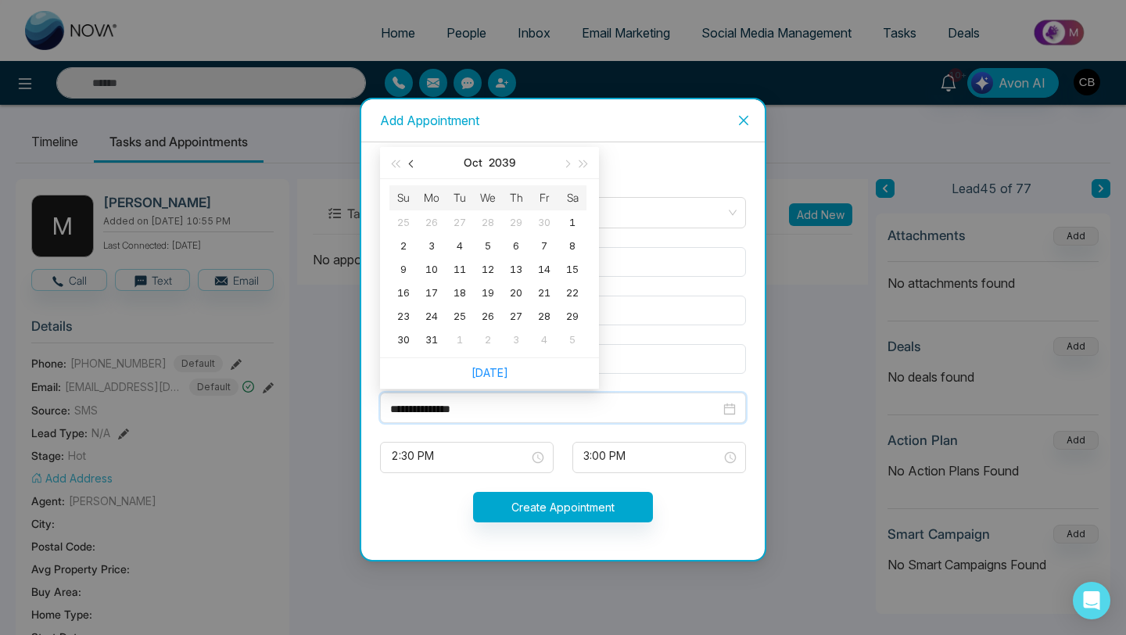
click at [407, 162] on button "button" at bounding box center [411, 162] width 17 height 31
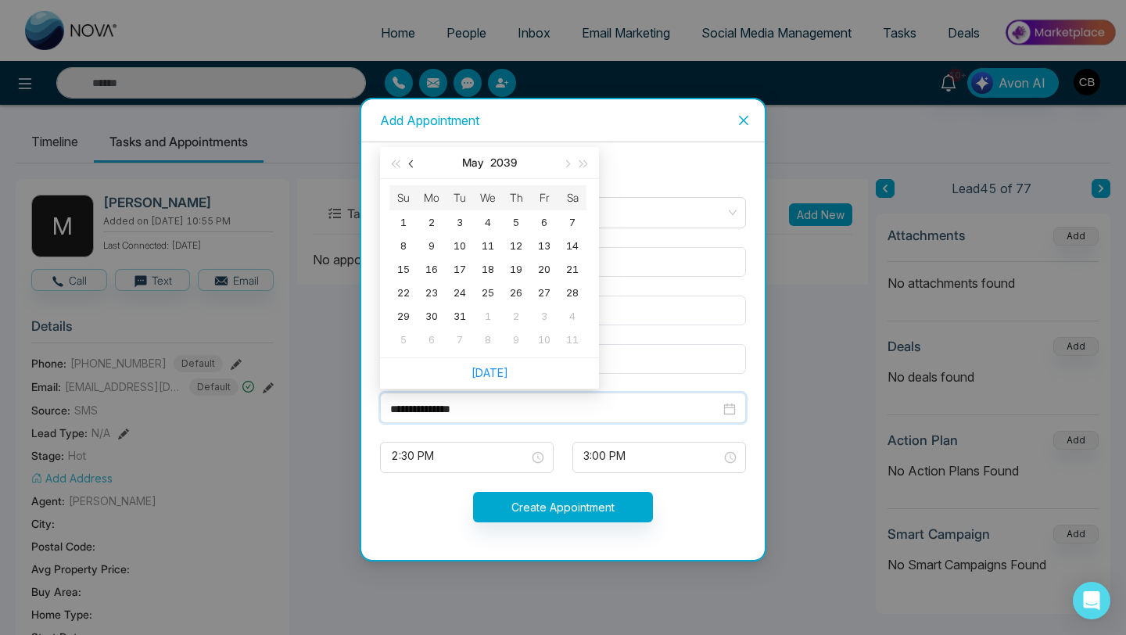
click at [407, 162] on button "button" at bounding box center [411, 162] width 17 height 31
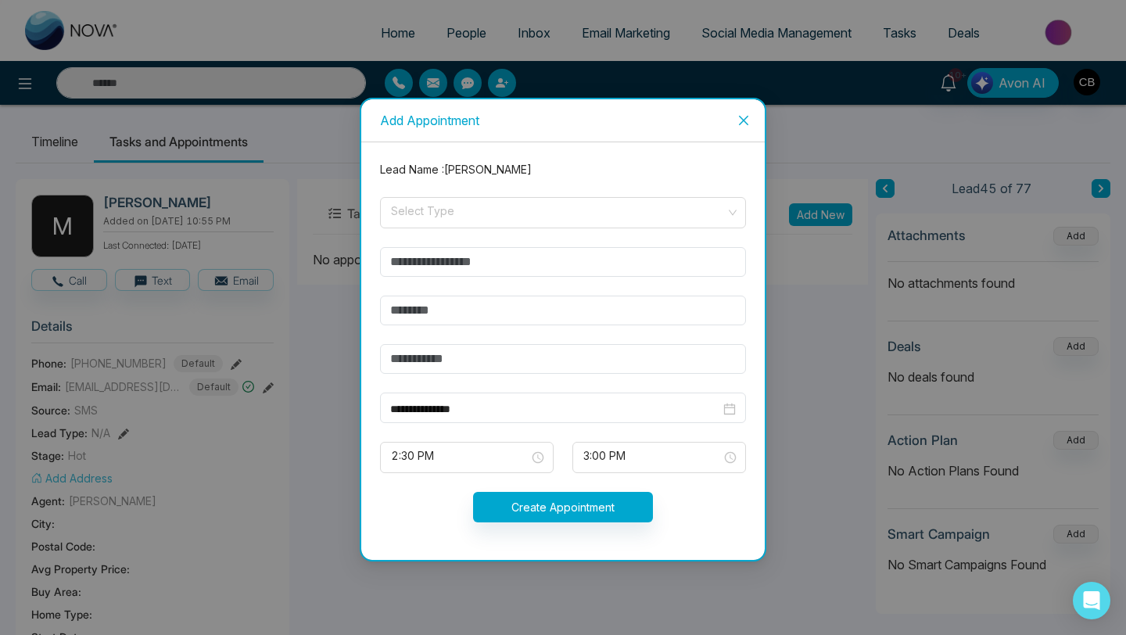
click at [743, 118] on icon "close" at bounding box center [743, 120] width 13 height 13
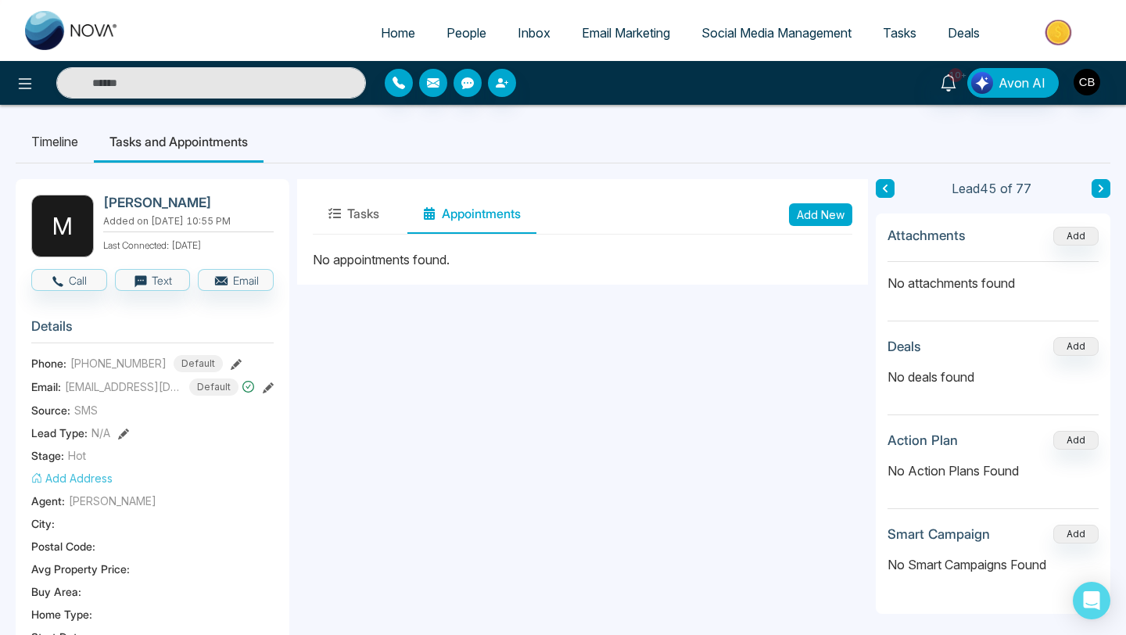
click at [486, 213] on button "Appointments" at bounding box center [471, 214] width 129 height 39
click at [816, 211] on button "Add New" at bounding box center [820, 214] width 63 height 23
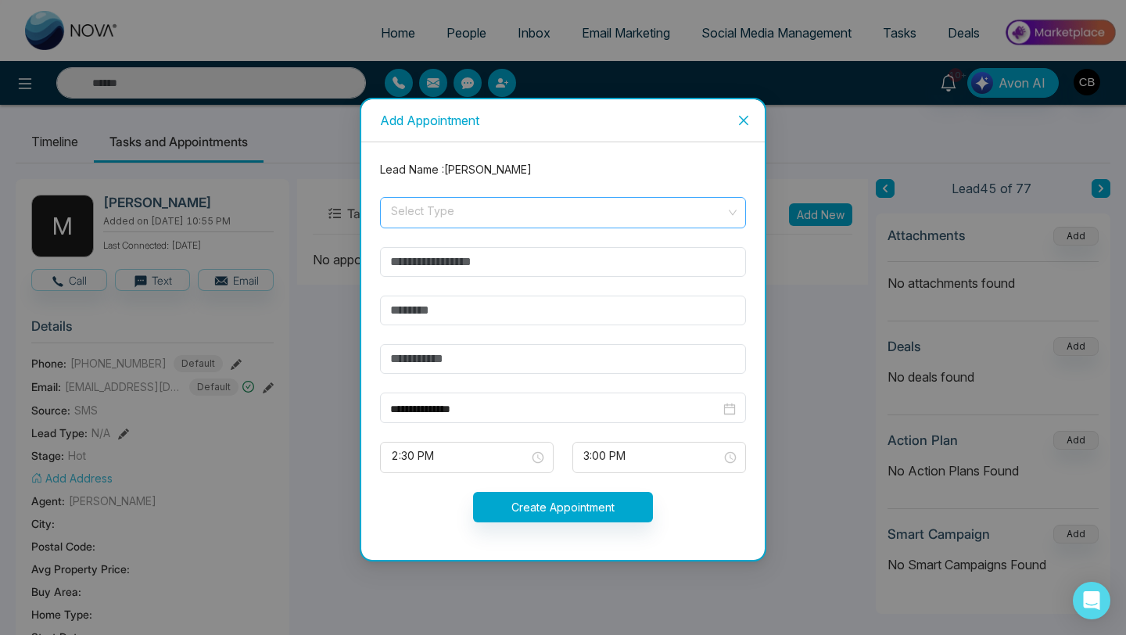
click at [736, 212] on div "Select Type" at bounding box center [563, 212] width 366 height 31
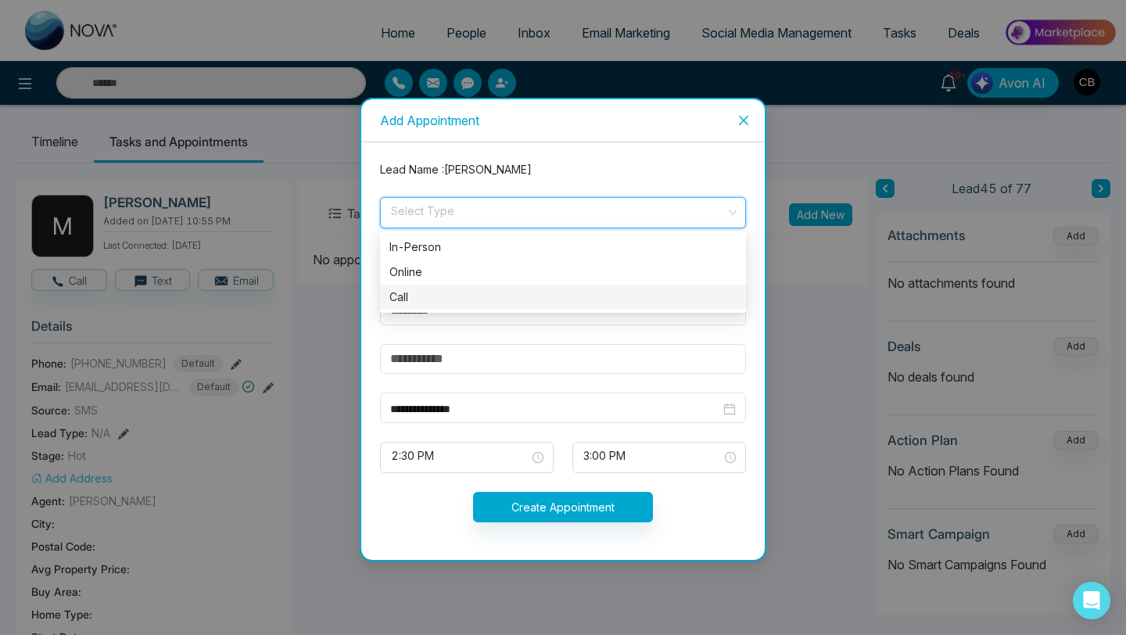
click at [403, 294] on div "Call" at bounding box center [562, 296] width 347 height 17
click at [729, 409] on div "**********" at bounding box center [563, 408] width 346 height 17
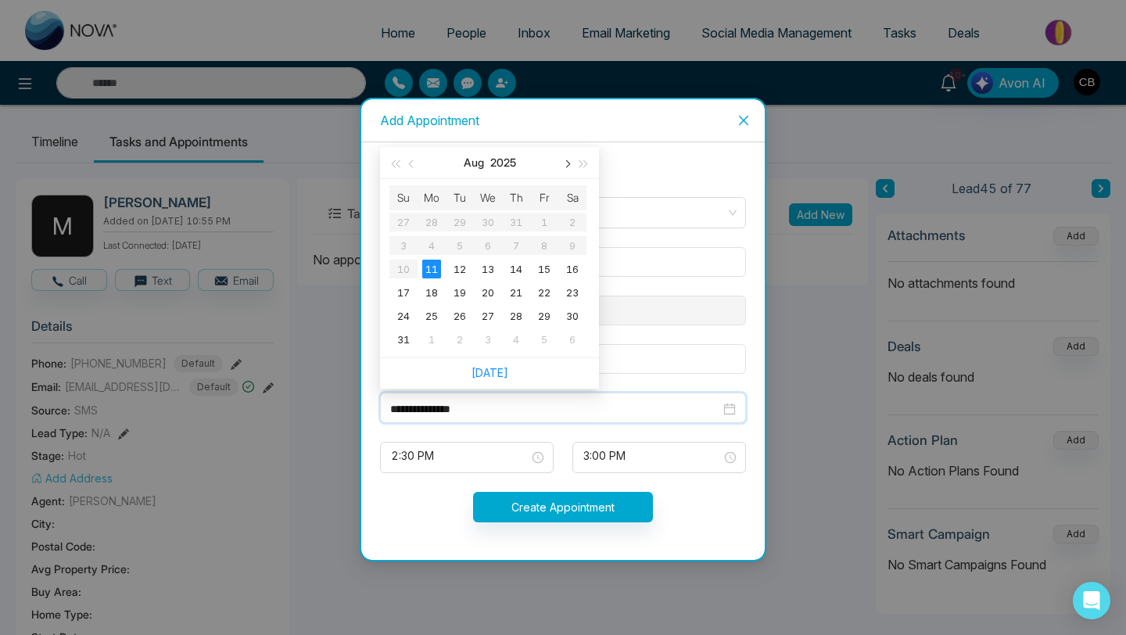
click at [567, 163] on span "button" at bounding box center [566, 163] width 8 height 8
click at [568, 163] on span "button" at bounding box center [566, 163] width 8 height 8
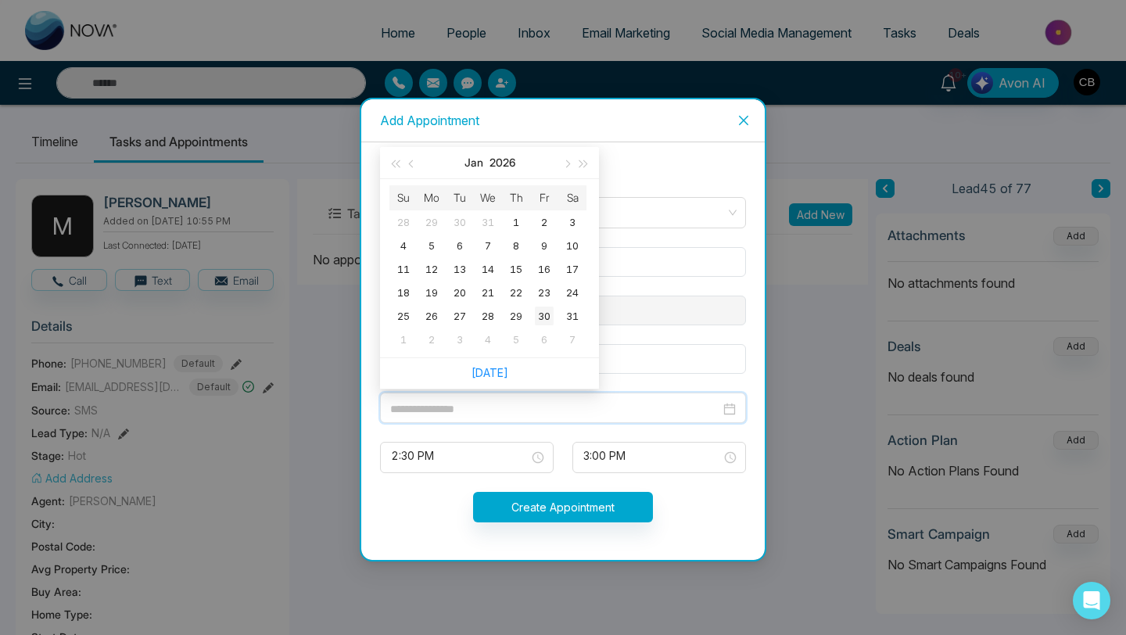
type input "**********"
click at [547, 316] on div "30" at bounding box center [544, 315] width 19 height 19
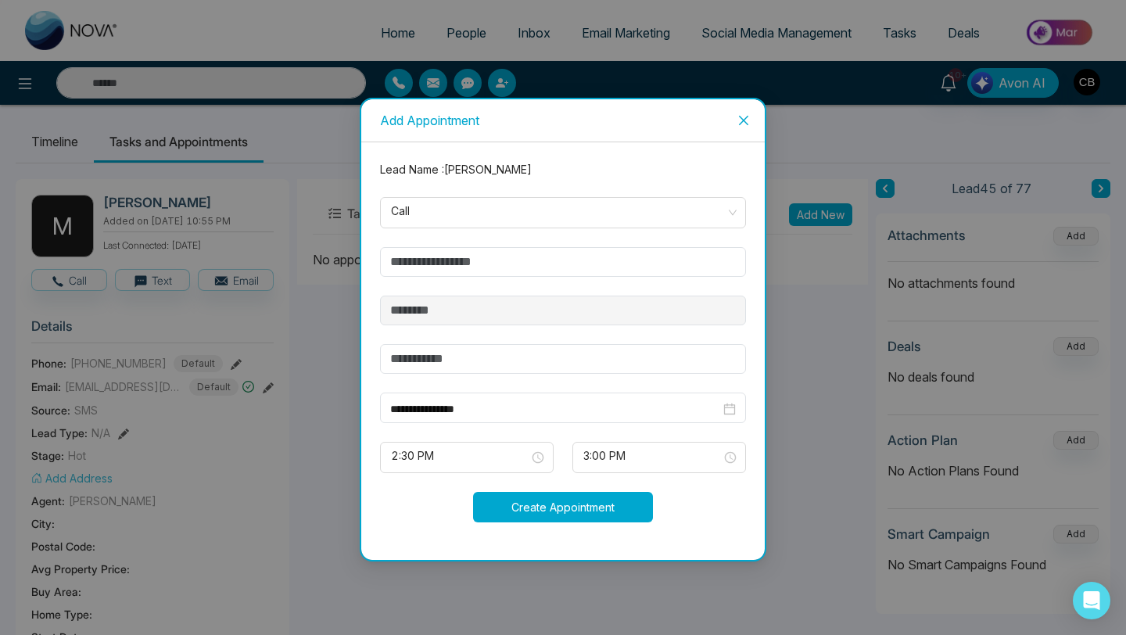
click at [555, 509] on button "Create Appointment" at bounding box center [563, 507] width 180 height 30
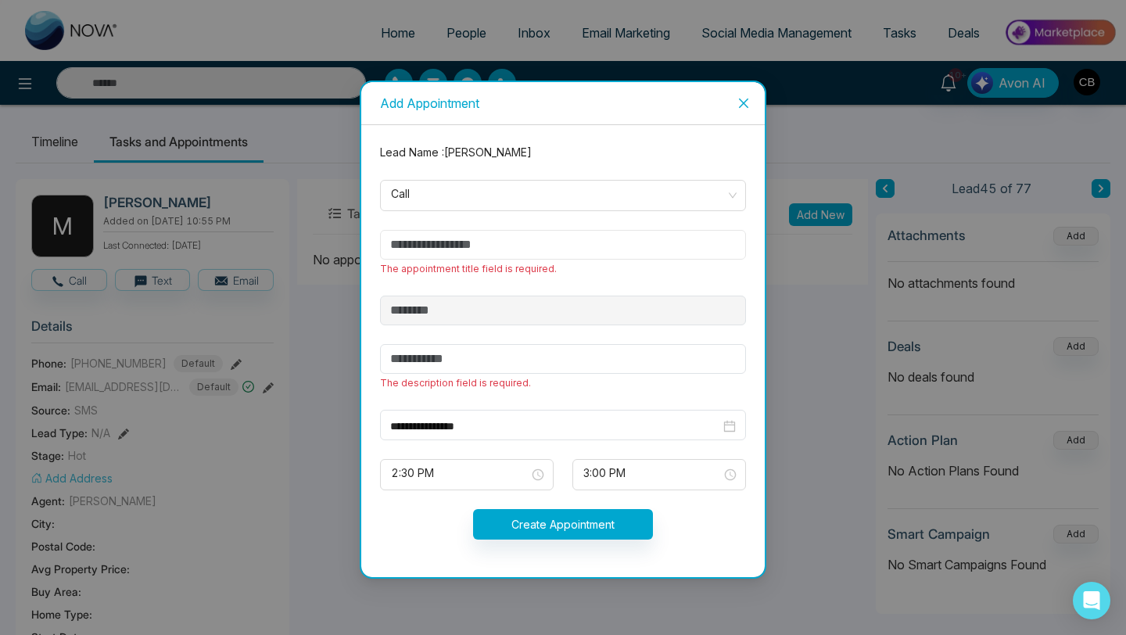
click at [496, 245] on input "text" at bounding box center [563, 245] width 366 height 30
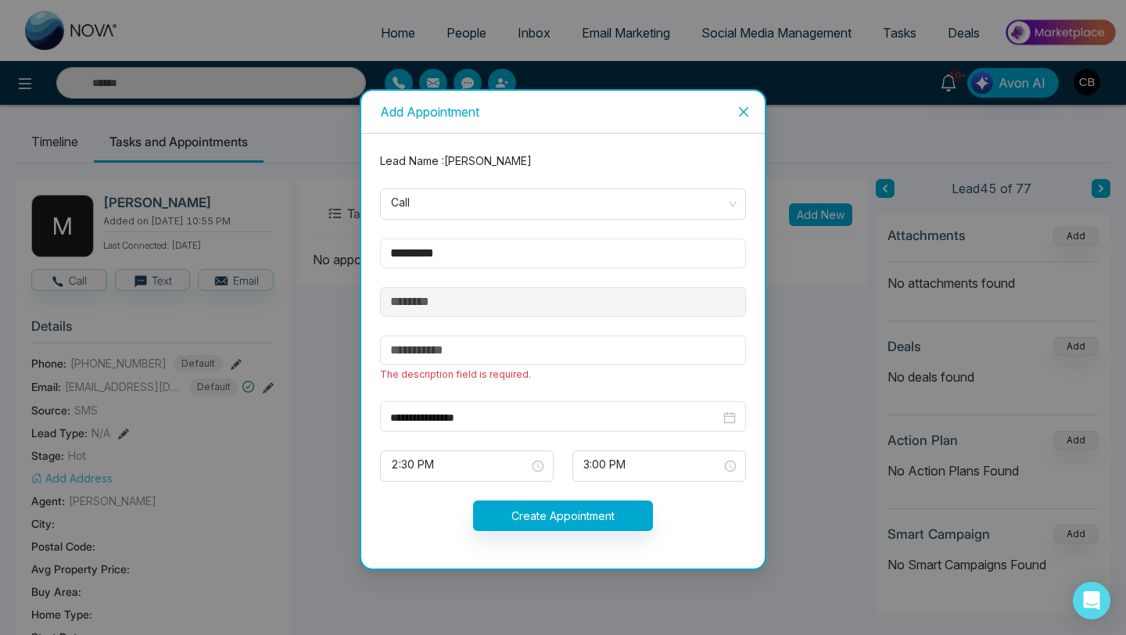
type input "*********"
click at [542, 515] on button "Create Appointment" at bounding box center [563, 515] width 180 height 30
click at [414, 350] on input "text" at bounding box center [563, 350] width 366 height 30
type input "**********"
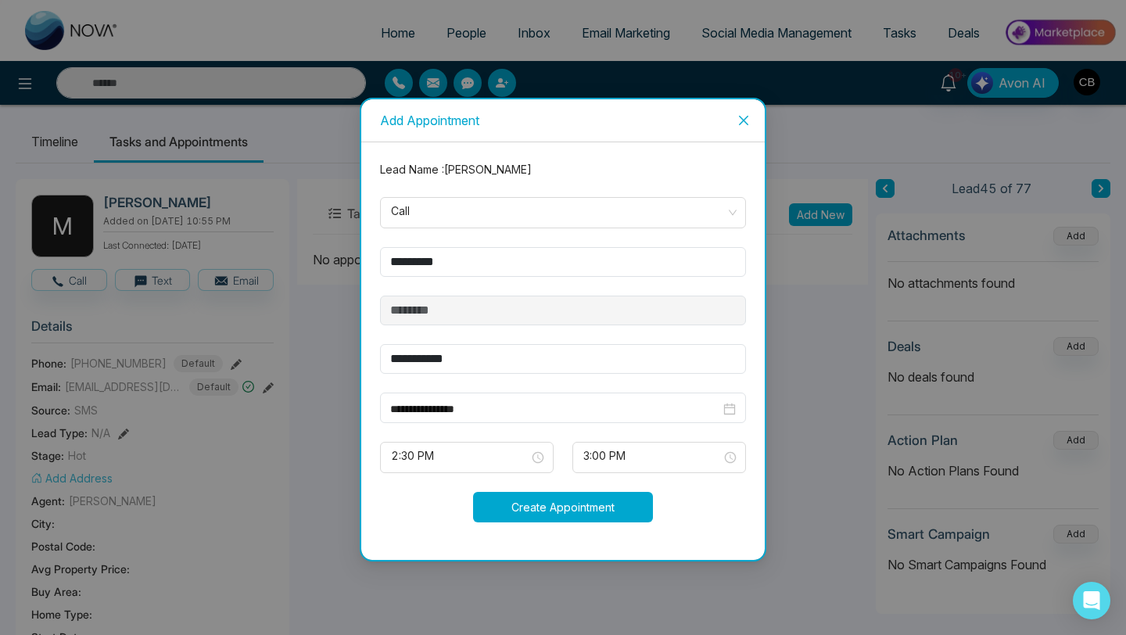
click at [550, 507] on button "Create Appointment" at bounding box center [563, 507] width 180 height 30
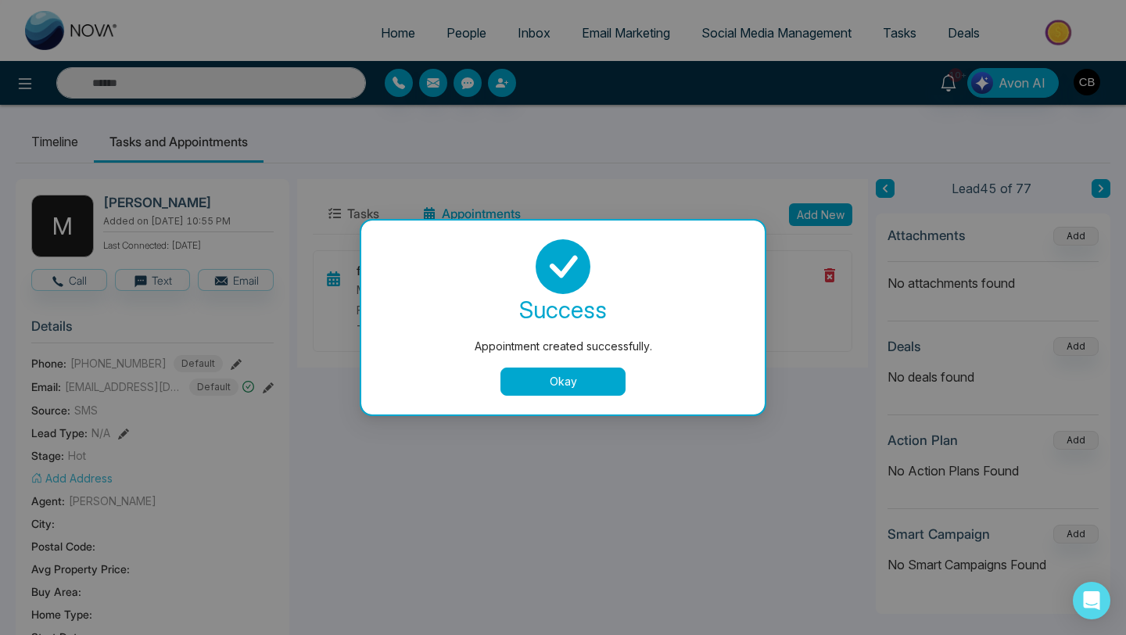
click at [562, 378] on button "Okay" at bounding box center [562, 381] width 125 height 28
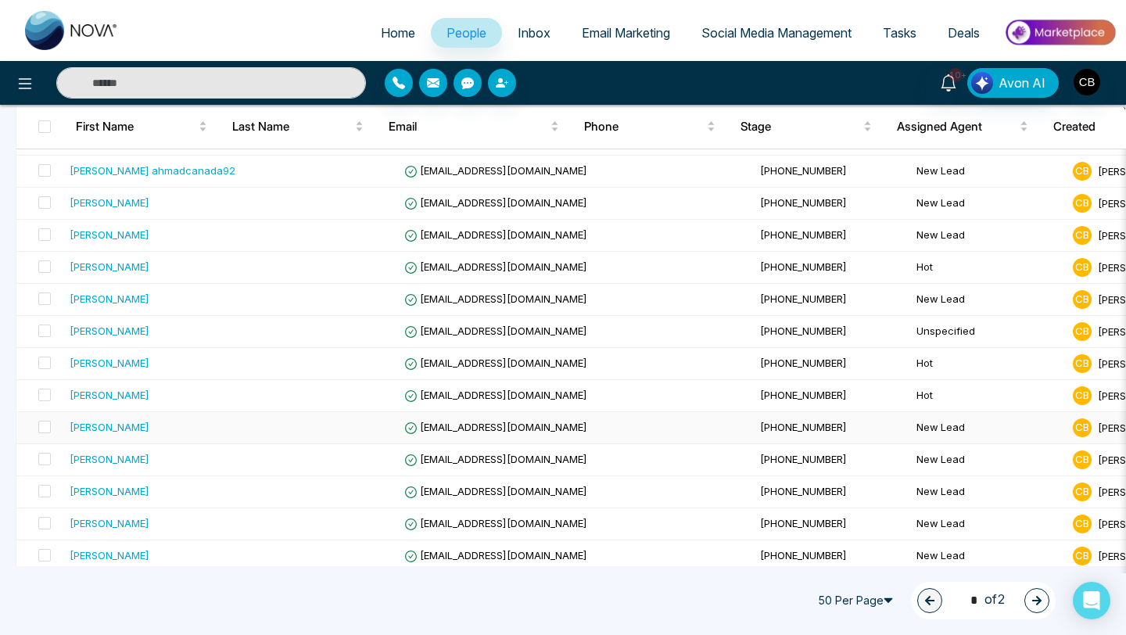
scroll to position [1344, 0]
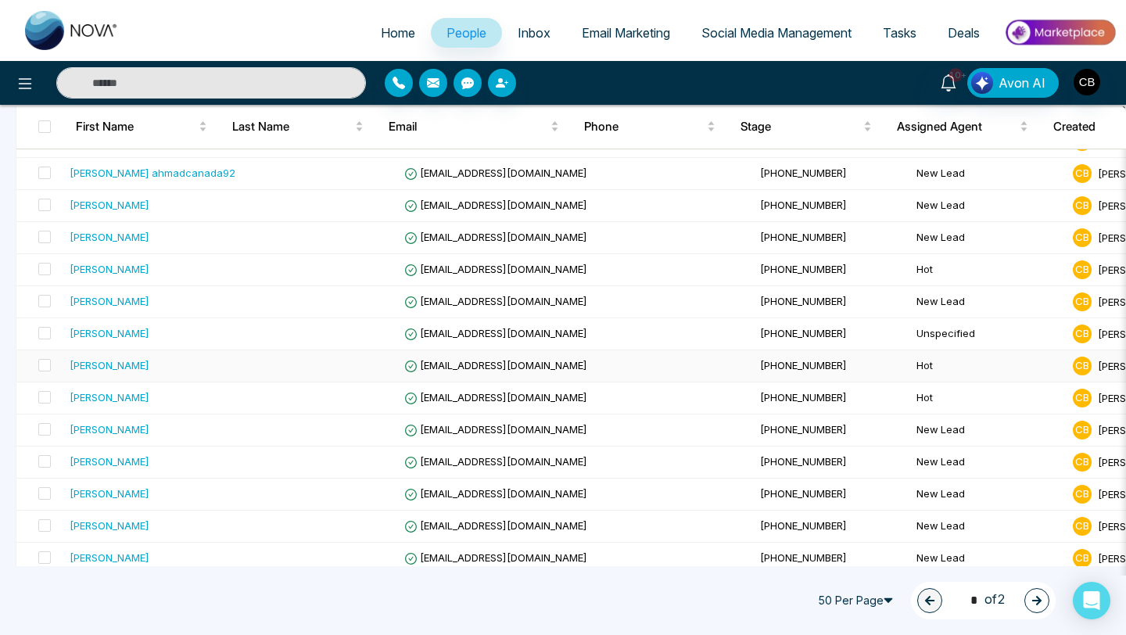
click at [504, 361] on span "[EMAIL_ADDRESS][DOMAIN_NAME]" at bounding box center [495, 365] width 183 height 13
